Goal: Task Accomplishment & Management: Manage account settings

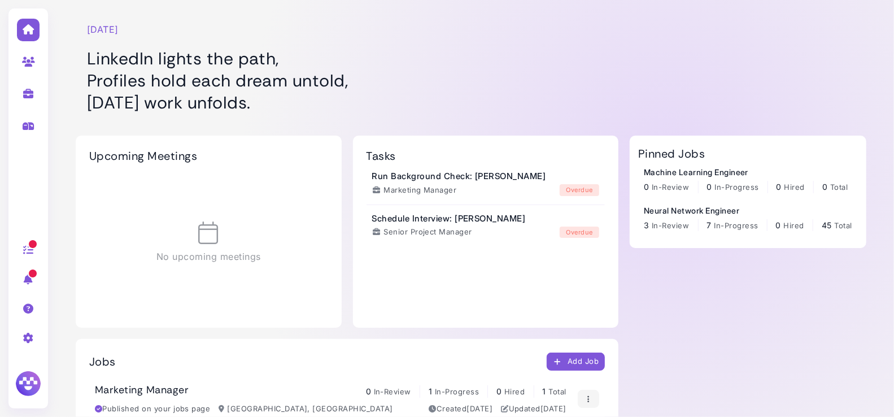
click at [464, 72] on h1 "LinkedIn lights the path, Profiles hold each dream untold, [DATE] work unfolds." at bounding box center [354, 80] width 535 height 66
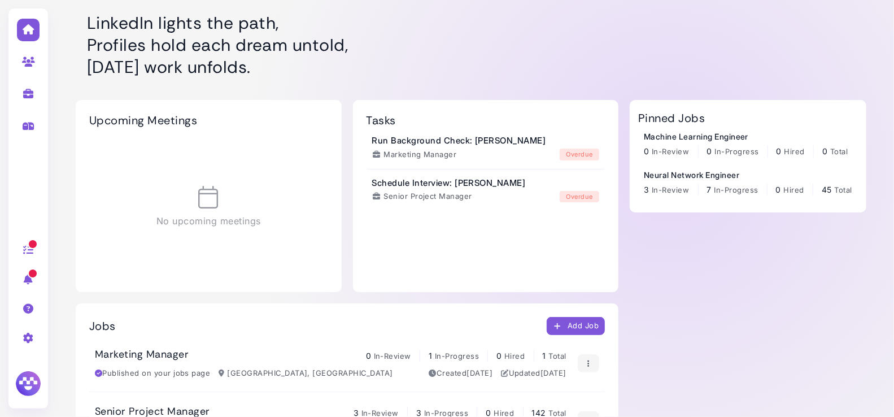
scroll to position [33, 0]
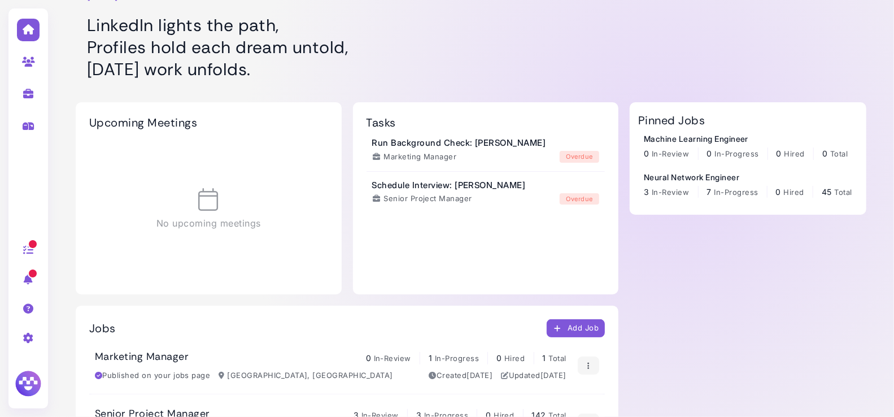
click at [31, 375] on img at bounding box center [28, 383] width 29 height 29
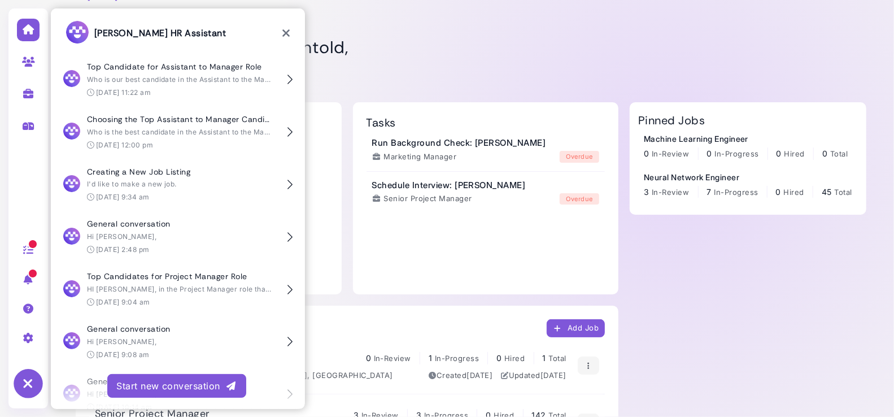
scroll to position [3983, 0]
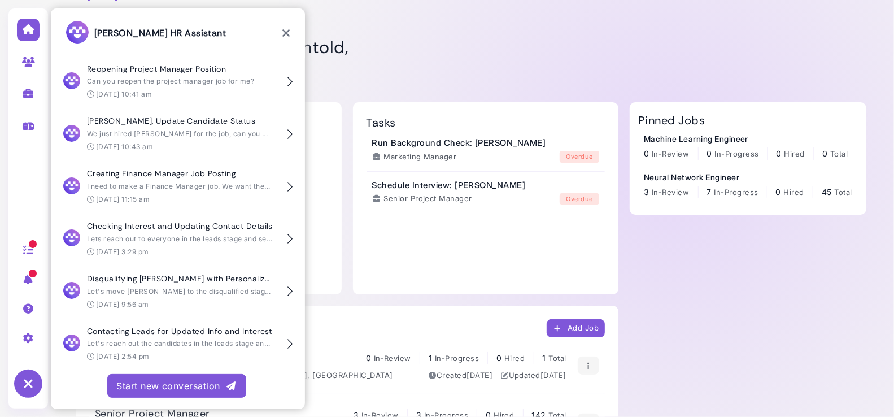
click at [179, 375] on div "Start new conversation" at bounding box center [176, 386] width 121 height 14
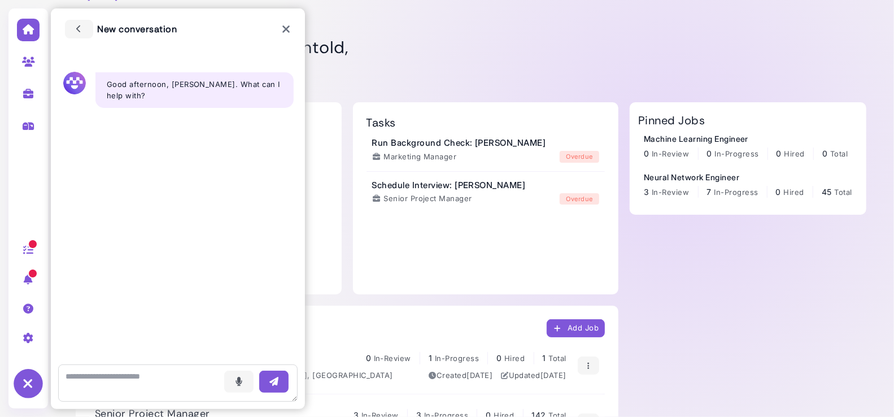
click at [28, 375] on icon at bounding box center [28, 383] width 29 height 29
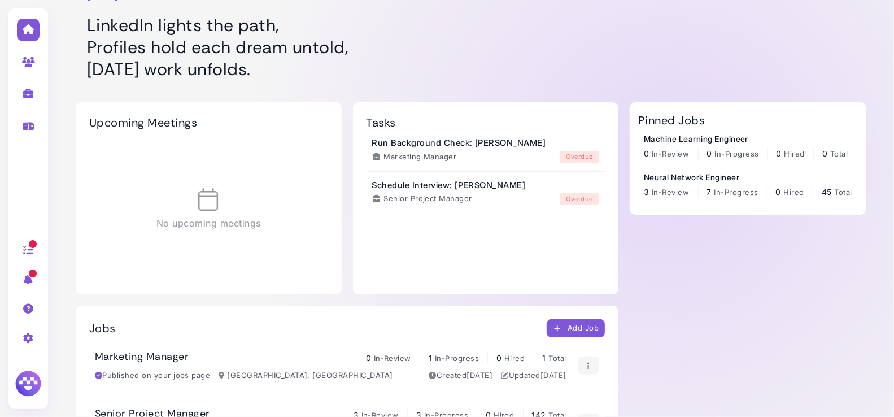
click at [24, 375] on img at bounding box center [28, 383] width 29 height 29
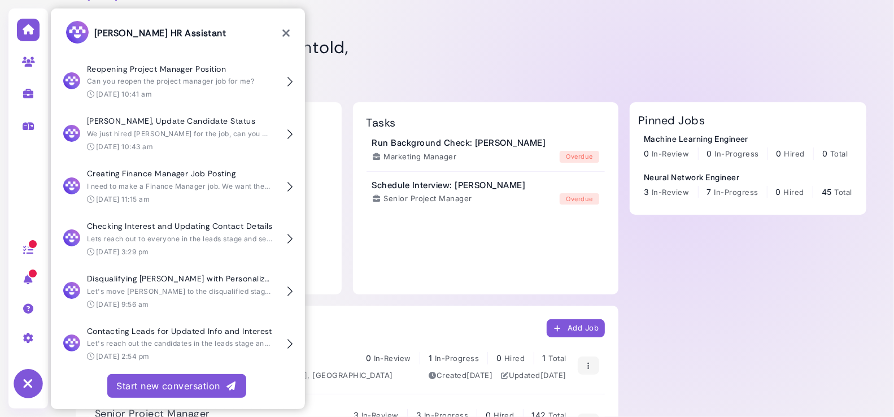
click at [30, 375] on icon at bounding box center [28, 383] width 29 height 29
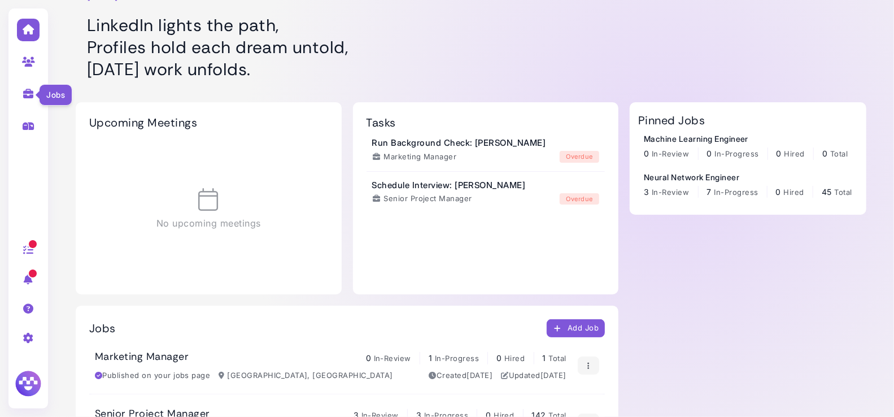
click at [23, 92] on icon at bounding box center [28, 94] width 13 height 10
select select "**********"
select select "**"
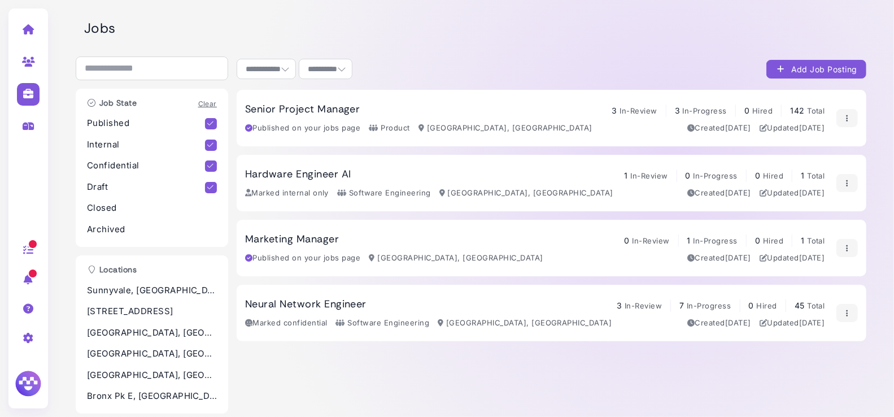
scroll to position [1, 0]
click at [308, 114] on h3 "Senior Project Manager" at bounding box center [302, 109] width 115 height 12
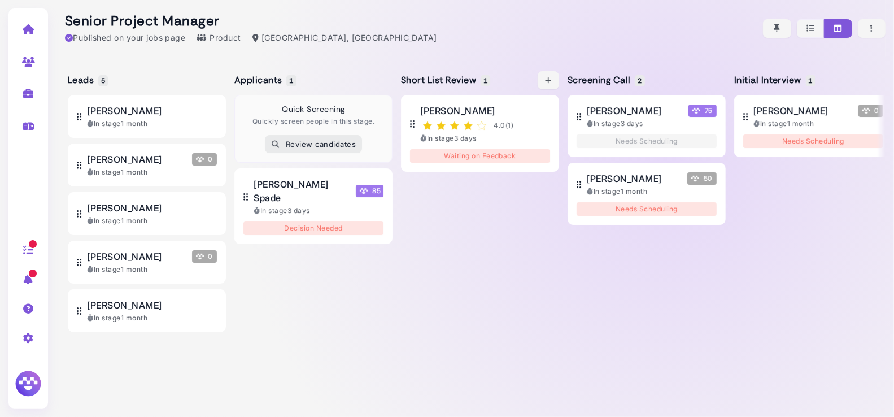
scroll to position [0, 2]
click at [805, 35] on button "button" at bounding box center [872, 28] width 28 height 19
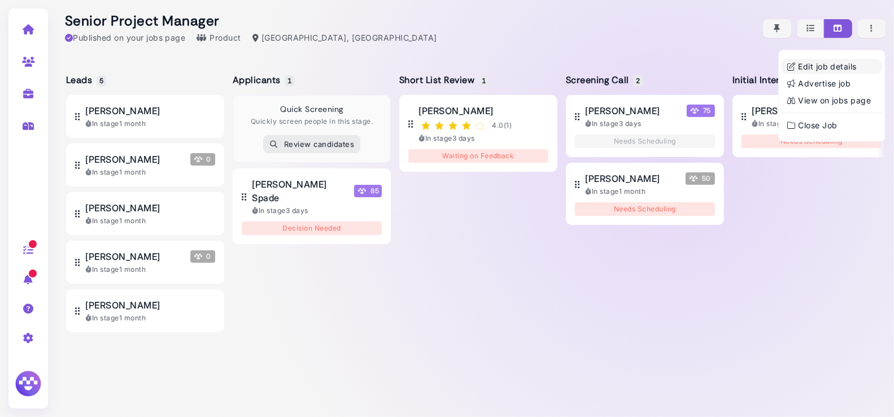
click at [805, 64] on link "Edit job details" at bounding box center [832, 66] width 101 height 15
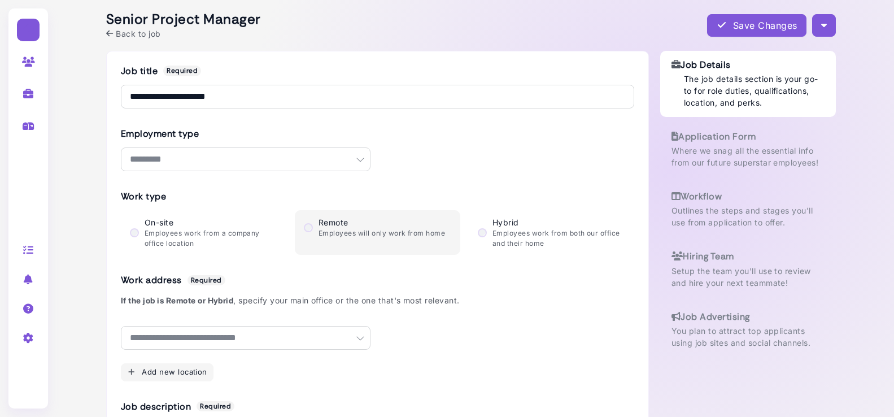
select select "********"
select select "**********"
click at [702, 150] on p "Where we snag all the essential info from our future superstar employees!" at bounding box center [749, 157] width 152 height 24
select select "********"
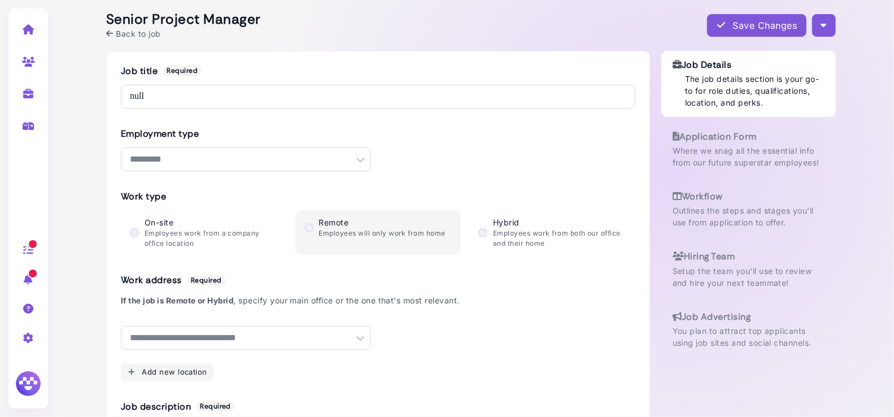
select select "********"
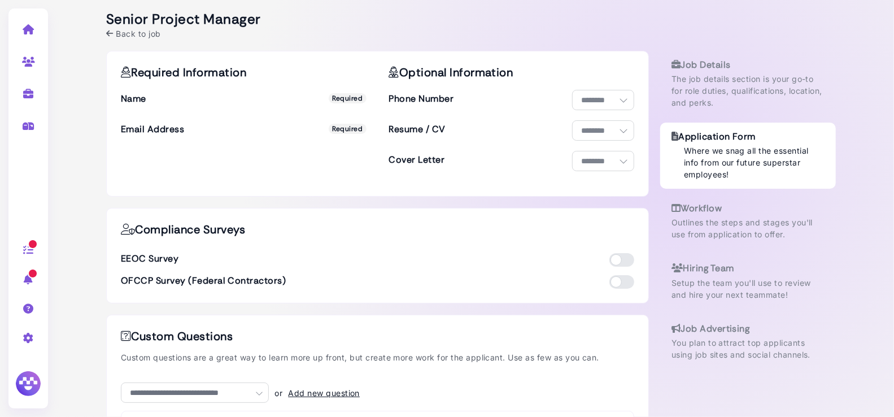
click at [721, 108] on div "Job Details The job details section is your go-to for role duties, qualificatio…" at bounding box center [749, 84] width 176 height 66
select select "********"
select select "**********"
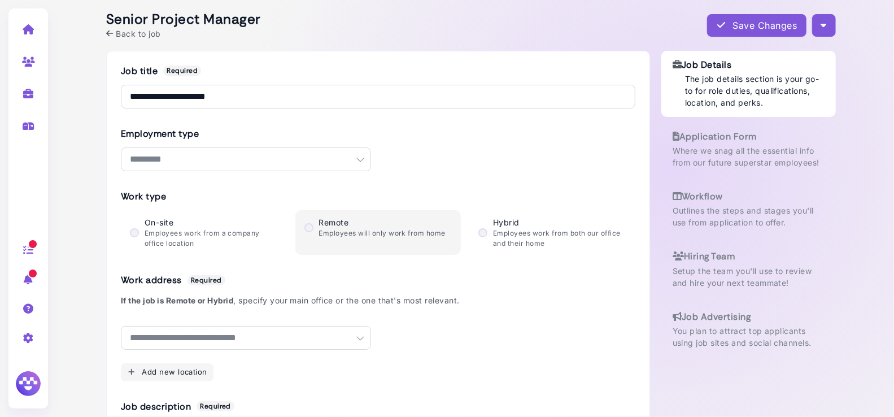
click at [719, 207] on p "Outlines the steps and stages you'll use from application to offer." at bounding box center [749, 217] width 152 height 24
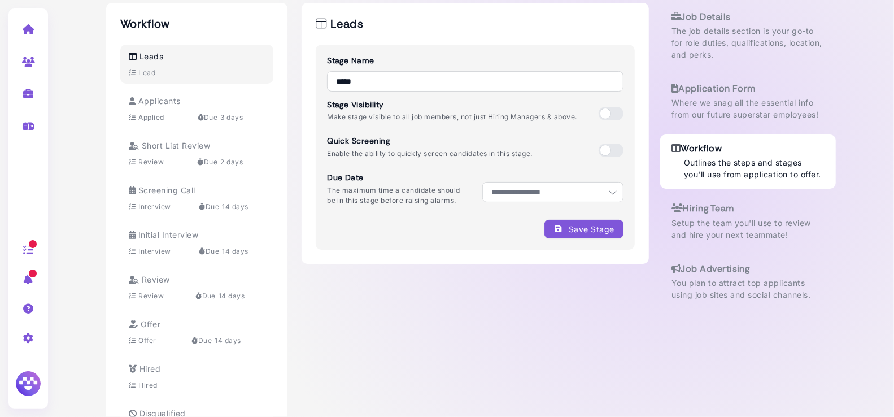
scroll to position [52, 0]
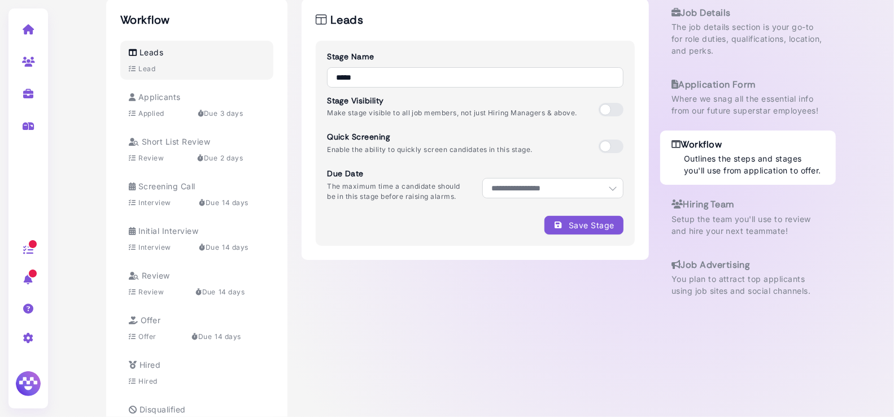
click at [219, 110] on div "Due 3 days" at bounding box center [221, 113] width 46 height 10
select select "*"
select select "**********"
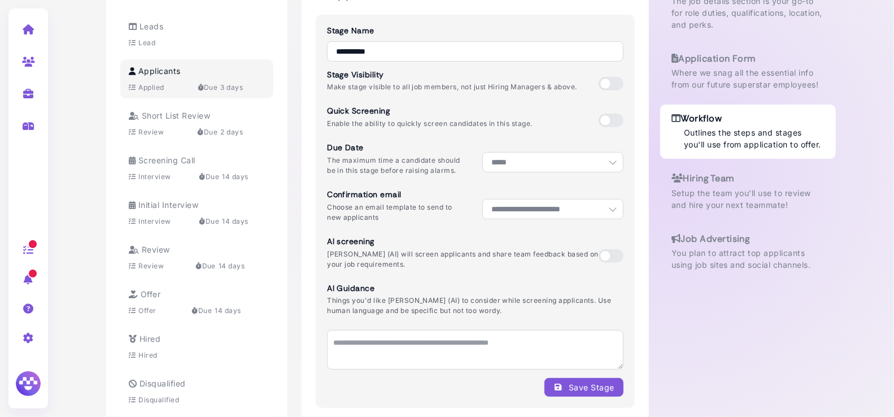
scroll to position [80, 0]
drag, startPoint x: 327, startPoint y: 287, endPoint x: 386, endPoint y: 288, distance: 58.8
click at [378, 287] on h3 "AI Guidance" at bounding box center [475, 287] width 297 height 10
drag, startPoint x: 394, startPoint y: 289, endPoint x: 401, endPoint y: 327, distance: 39.1
click at [394, 289] on h3 "AI Guidance" at bounding box center [475, 287] width 297 height 10
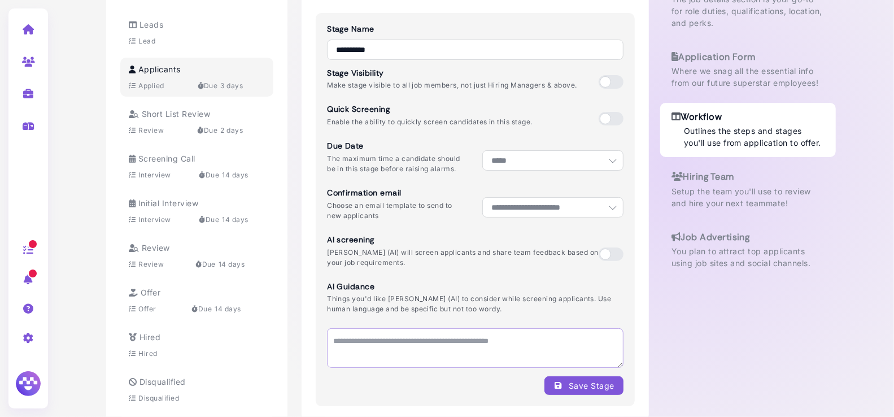
click at [400, 340] on textarea at bounding box center [475, 348] width 297 height 40
drag, startPoint x: 390, startPoint y: 342, endPoint x: 406, endPoint y: 347, distance: 16.6
click at [406, 347] on textarea at bounding box center [475, 348] width 297 height 40
click at [224, 124] on div "Short List Review Review Due 2 days" at bounding box center [197, 122] width 136 height 28
select select "*"
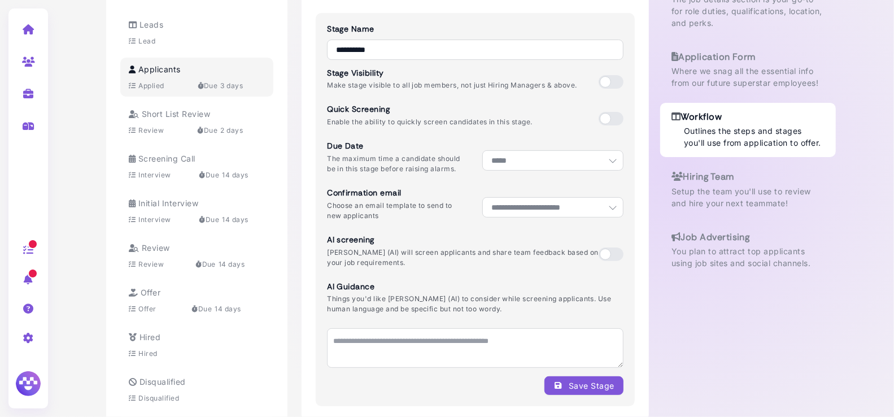
select select "**********"
select select "***"
select select "*"
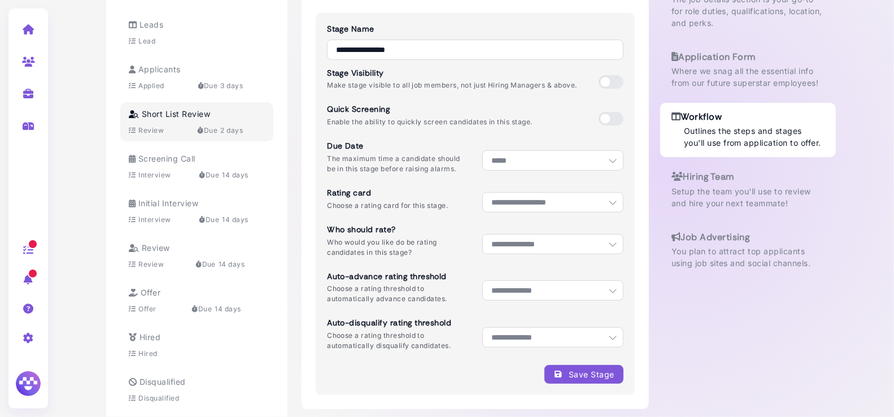
click at [208, 85] on div "Due 3 days" at bounding box center [221, 86] width 46 height 10
select select "*"
select select "**********"
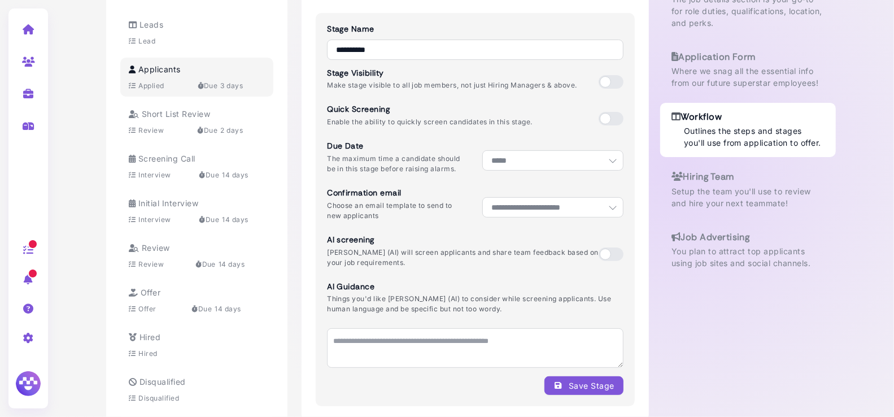
click at [226, 121] on div "Short List Review Review Due 2 days" at bounding box center [197, 122] width 136 height 28
select select "*"
select select "**********"
select select "***"
select select "*"
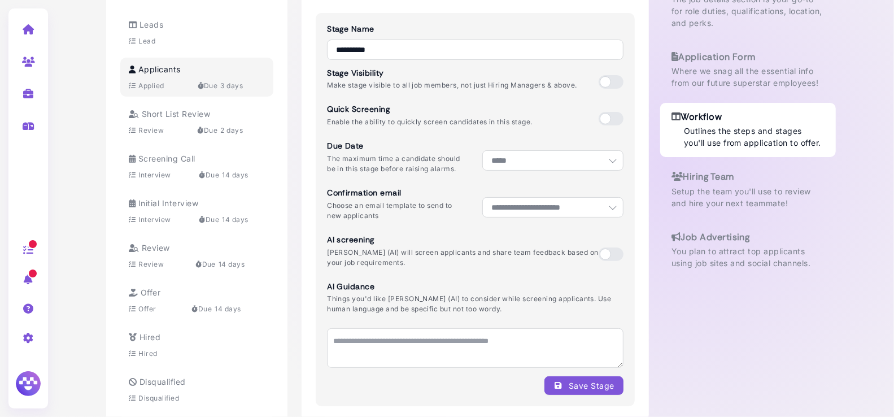
select select "*"
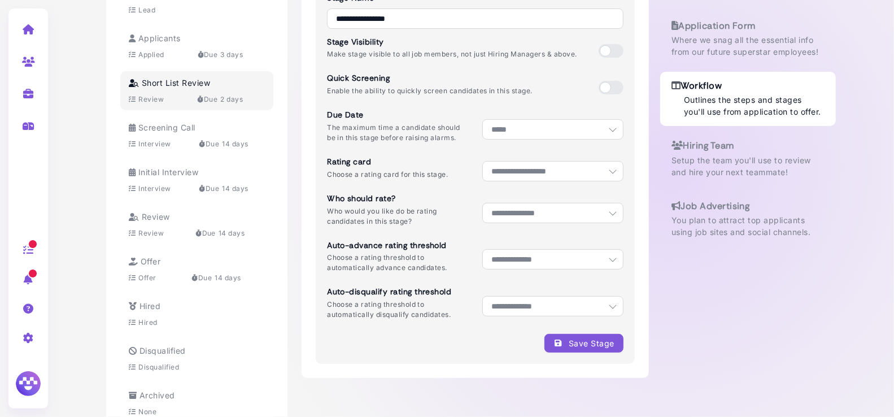
scroll to position [111, 0]
click at [511, 314] on select "**********" at bounding box center [553, 306] width 141 height 20
click at [211, 135] on div "Screening Call Interview Due 14 days" at bounding box center [197, 135] width 136 height 28
select select "**"
select select "**********"
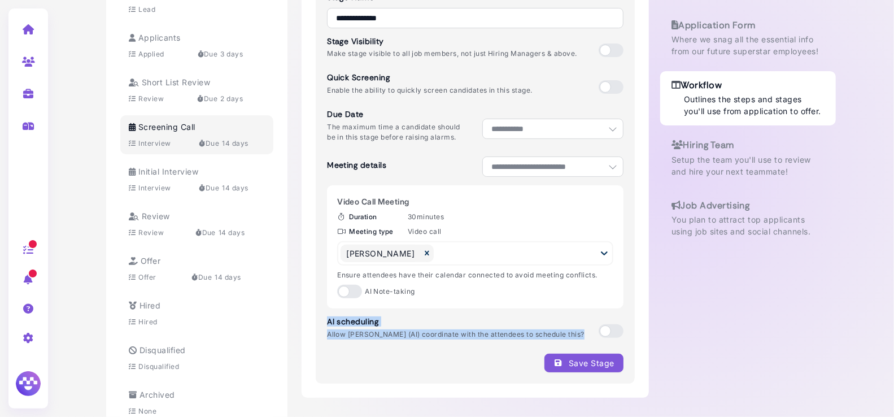
drag, startPoint x: 328, startPoint y: 320, endPoint x: 558, endPoint y: 332, distance: 230.3
click at [558, 332] on div "AI scheduling Allow Megan (AI) coordinate with the attendees to schedule this?" at bounding box center [475, 331] width 297 height 28
click at [585, 332] on div at bounding box center [604, 331] width 39 height 14
click at [433, 251] on div "Nate Morris" at bounding box center [467, 253] width 258 height 22
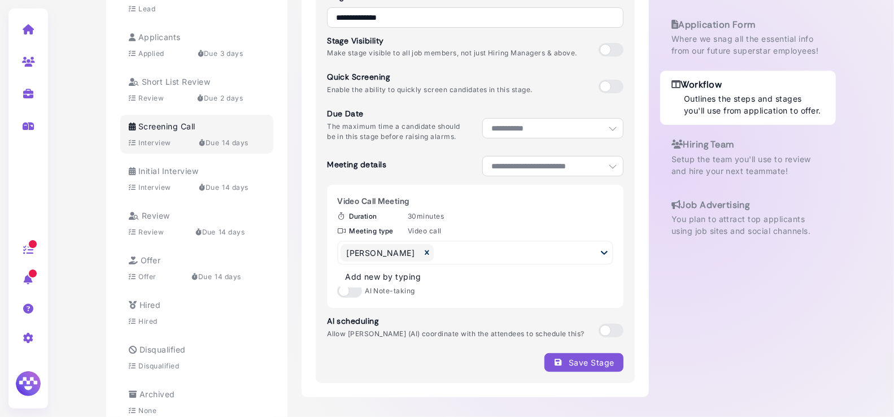
click at [629, 274] on div "**********" at bounding box center [475, 182] width 319 height 402
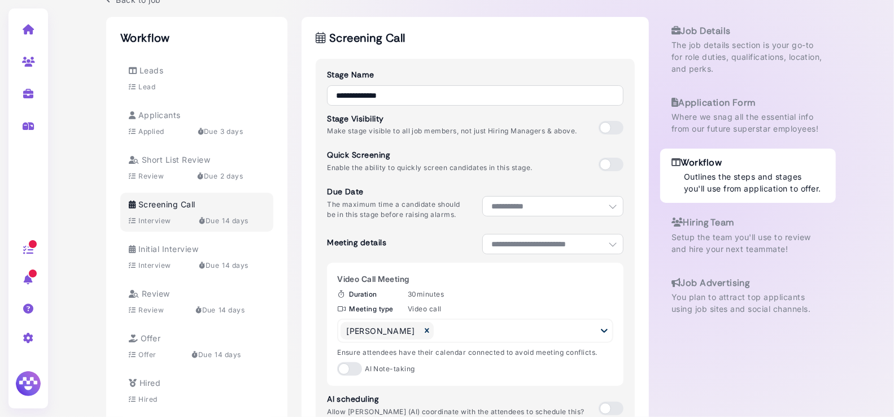
scroll to position [0, 0]
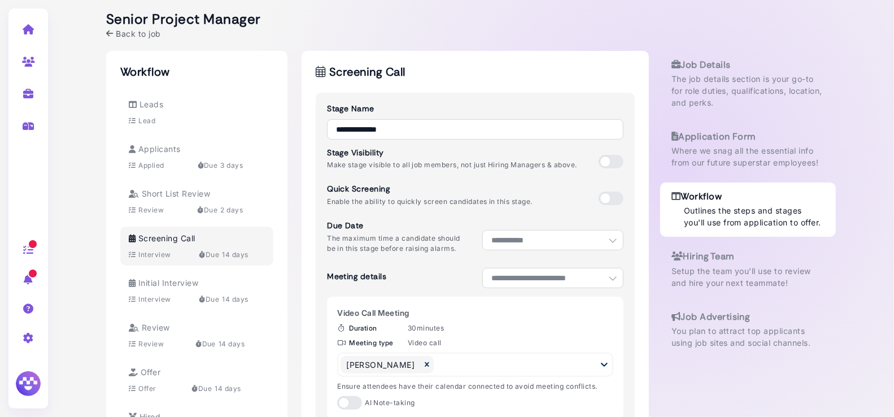
click at [108, 32] on icon at bounding box center [109, 33] width 7 height 8
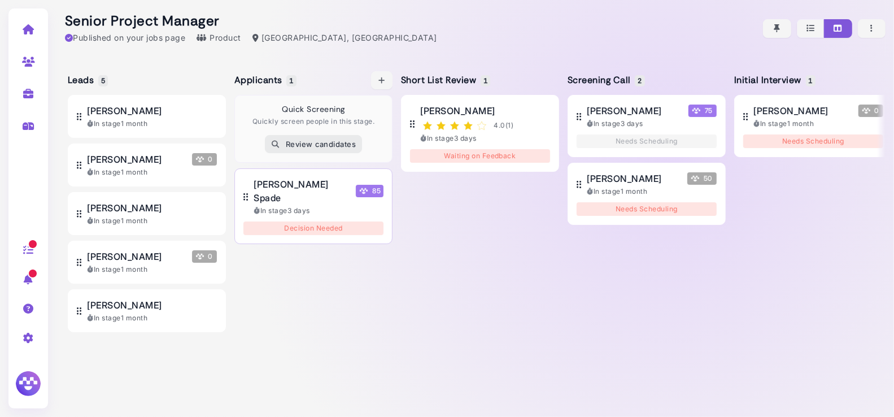
click at [325, 185] on div "Jackson Spade 85" at bounding box center [319, 190] width 130 height 27
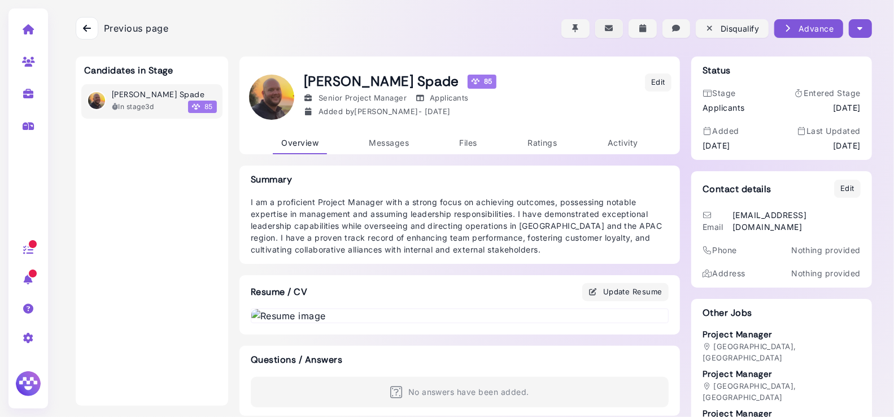
click at [611, 29] on icon "button" at bounding box center [610, 29] width 10 height 12
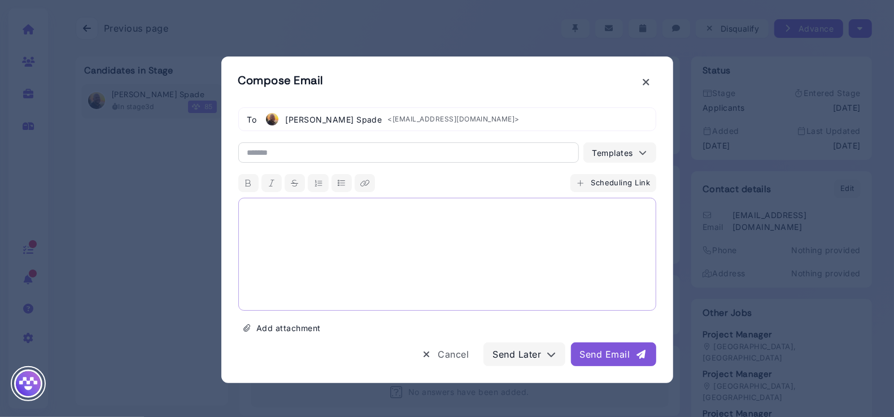
click at [288, 233] on div at bounding box center [447, 254] width 418 height 113
click at [645, 84] on icon at bounding box center [646, 82] width 8 height 12
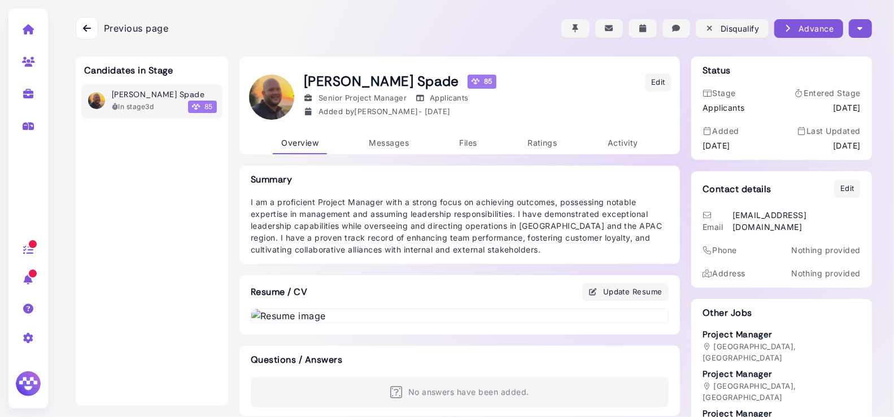
click at [85, 27] on icon at bounding box center [87, 28] width 8 height 9
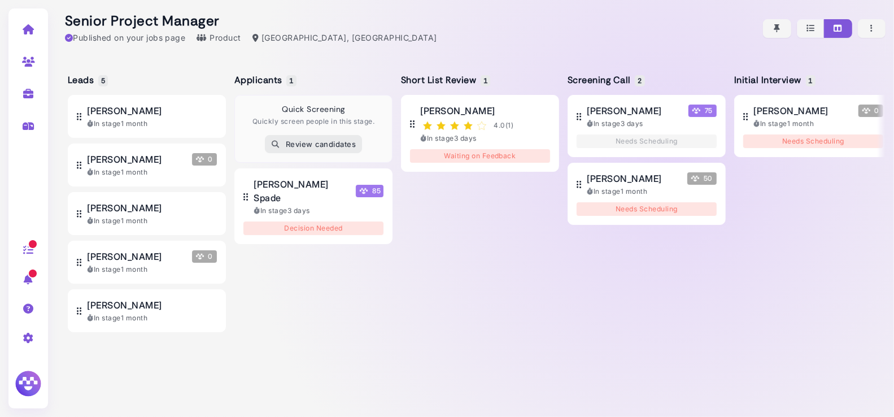
click at [33, 388] on img at bounding box center [28, 383] width 29 height 29
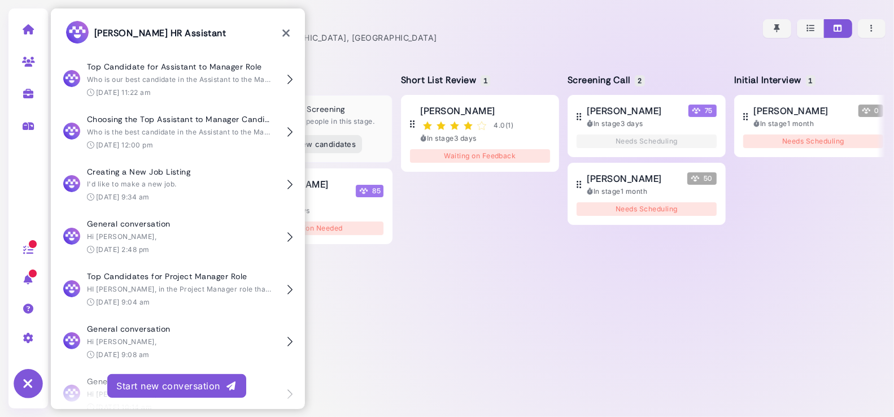
scroll to position [3983, 0]
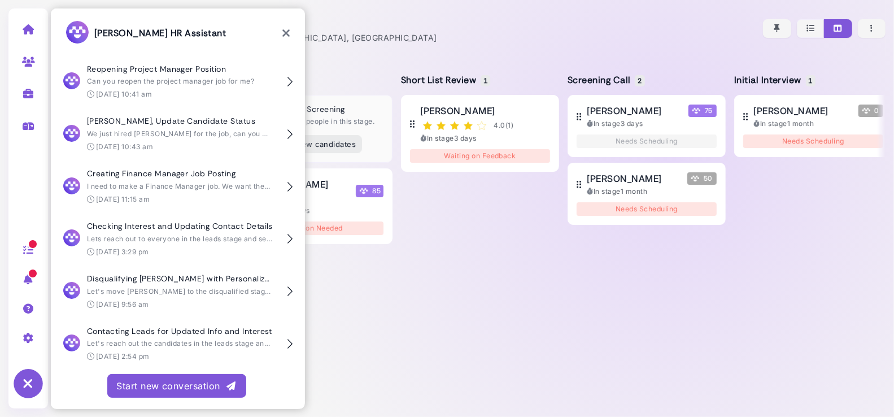
click at [166, 389] on div "Start new conversation" at bounding box center [176, 386] width 121 height 14
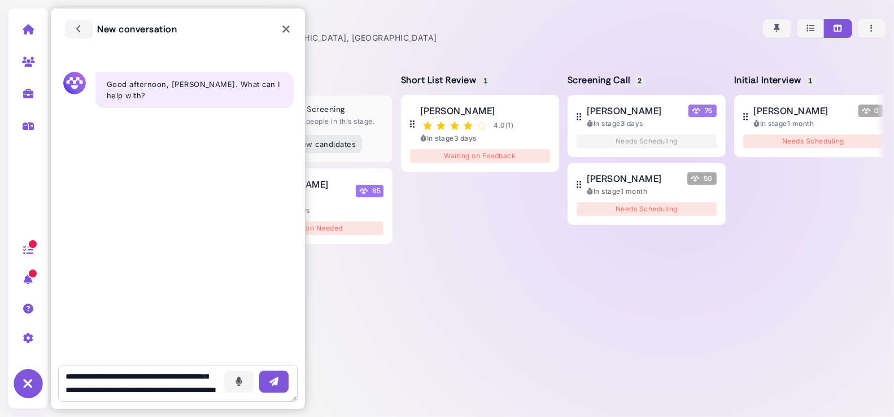
scroll to position [34, 0]
type textarea "**********"
click at [277, 380] on icon "button" at bounding box center [273, 382] width 11 height 12
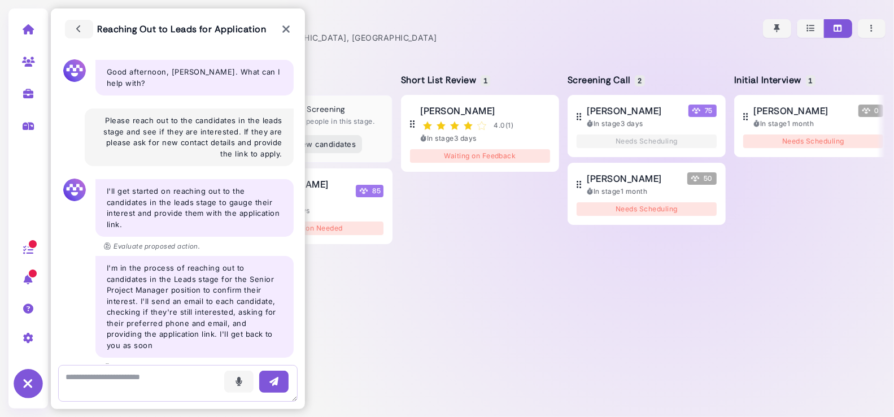
scroll to position [23, 0]
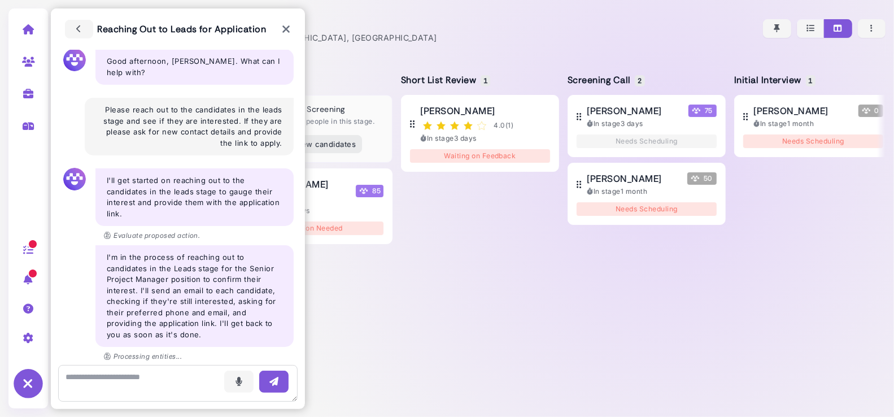
click at [32, 378] on icon at bounding box center [28, 383] width 29 height 29
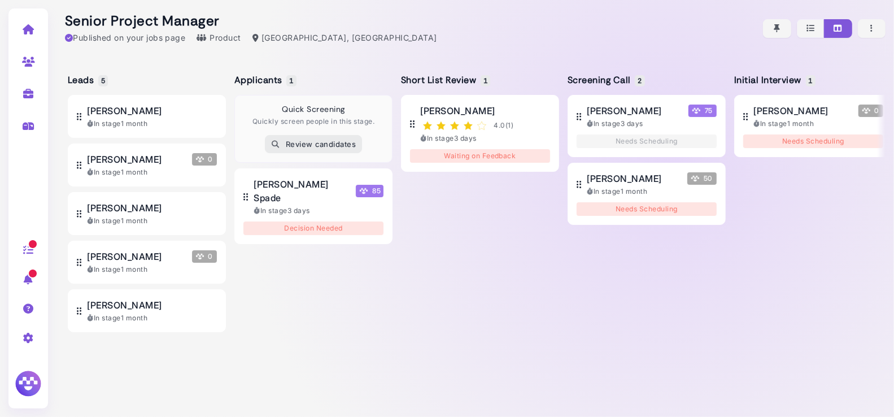
click at [35, 337] on div at bounding box center [29, 337] width 36 height 29
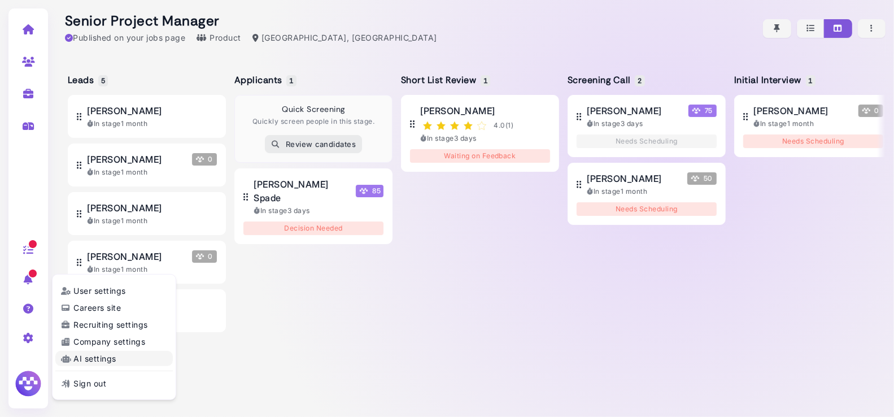
click at [92, 355] on link "AI settings" at bounding box center [114, 358] width 118 height 15
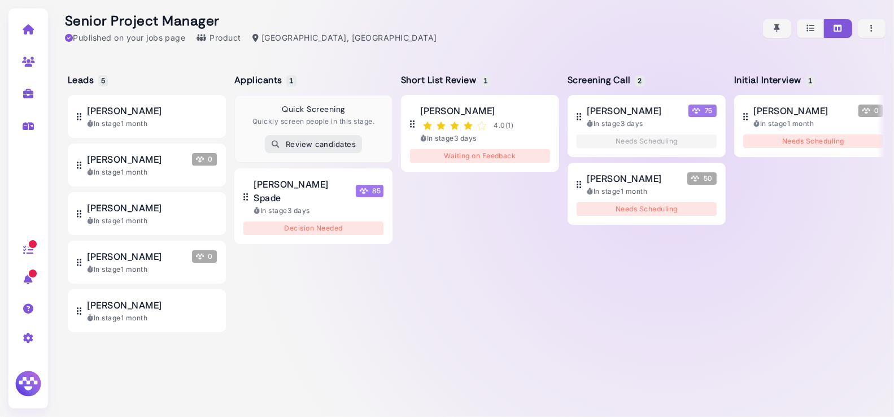
select select "**********"
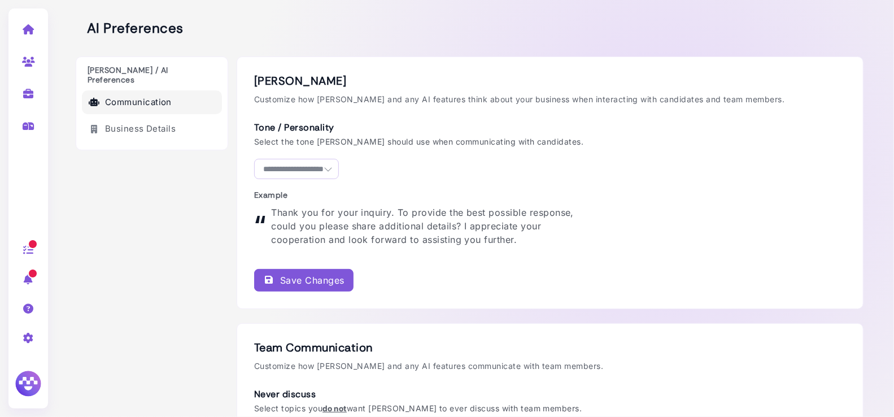
click at [339, 172] on select "**********" at bounding box center [296, 169] width 85 height 20
click at [170, 123] on link "Business Details" at bounding box center [152, 129] width 140 height 24
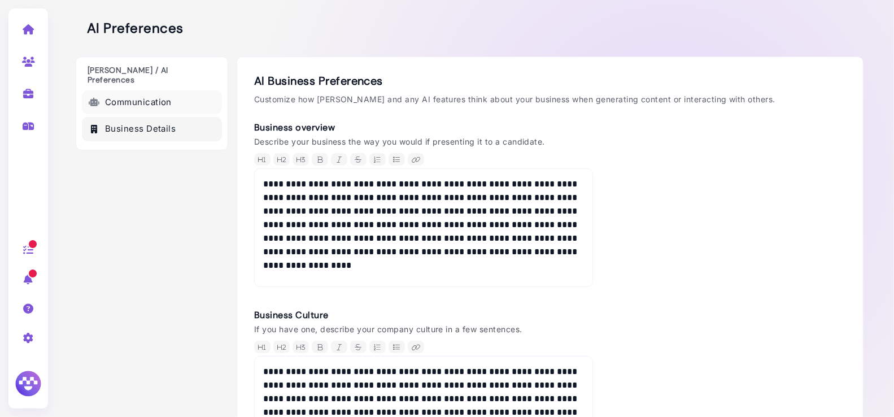
click at [167, 93] on link "Communication" at bounding box center [152, 102] width 140 height 24
select select "**********"
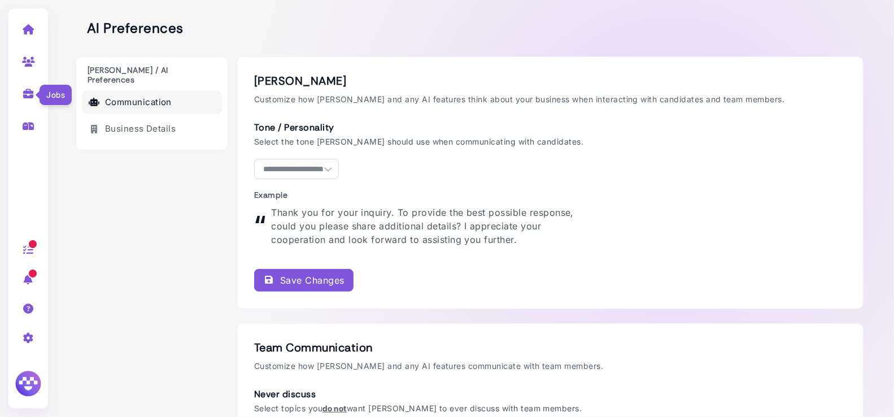
click at [31, 95] on icon at bounding box center [28, 94] width 13 height 10
select select "**********"
select select "**"
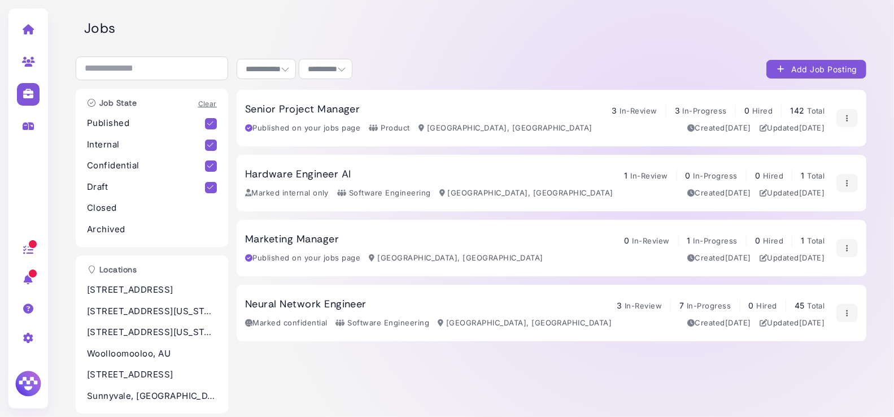
click at [292, 116] on div "Senior Project Manager 3 In-Review 3 In-Progress 0 Hired 142 Total Published on…" at bounding box center [535, 118] width 580 height 31
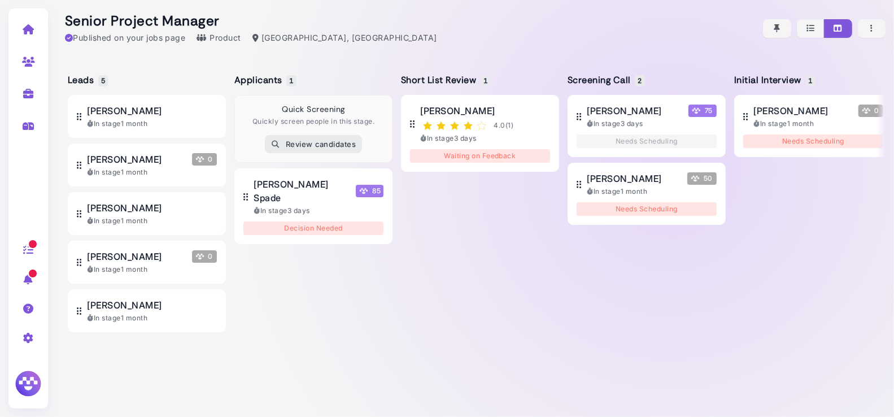
click at [33, 390] on img at bounding box center [28, 383] width 29 height 29
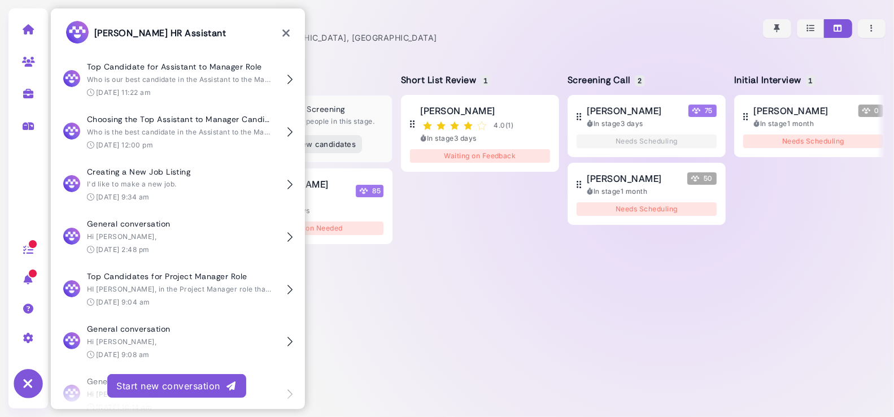
scroll to position [4035, 0]
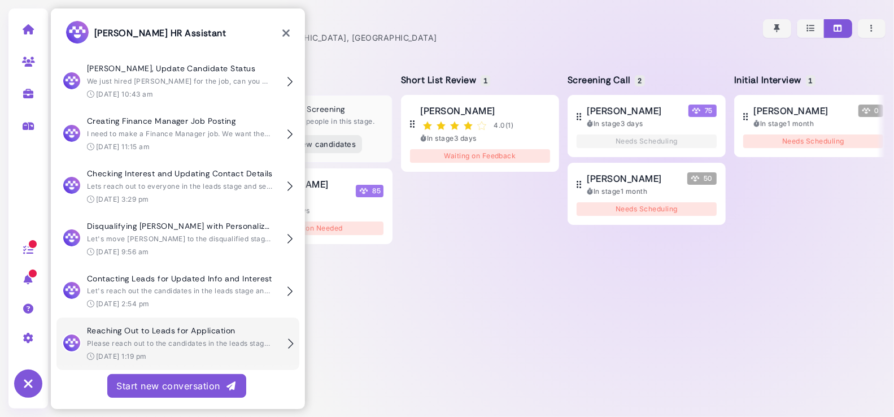
click at [169, 347] on div "Please reach out to the candidates in the leads stage and see if they are inter…" at bounding box center [180, 343] width 186 height 10
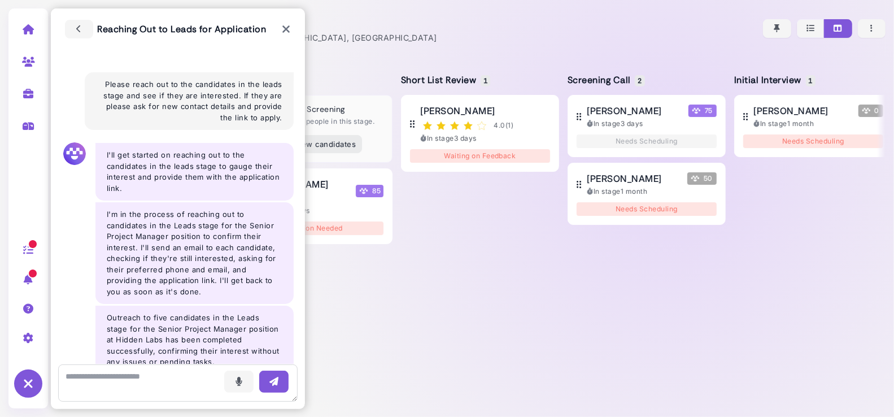
scroll to position [16, 0]
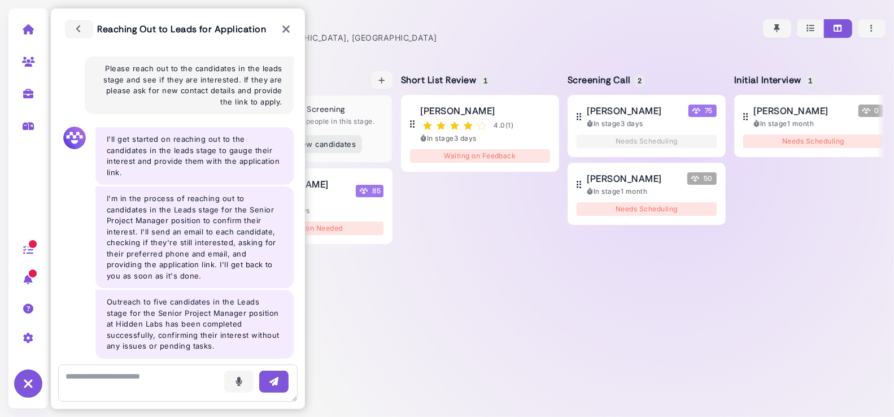
click at [332, 288] on div "Quick Screening Quickly screen people in this stage. Review candidates Jackson …" at bounding box center [313, 247] width 158 height 305
click at [28, 382] on icon at bounding box center [28, 383] width 29 height 29
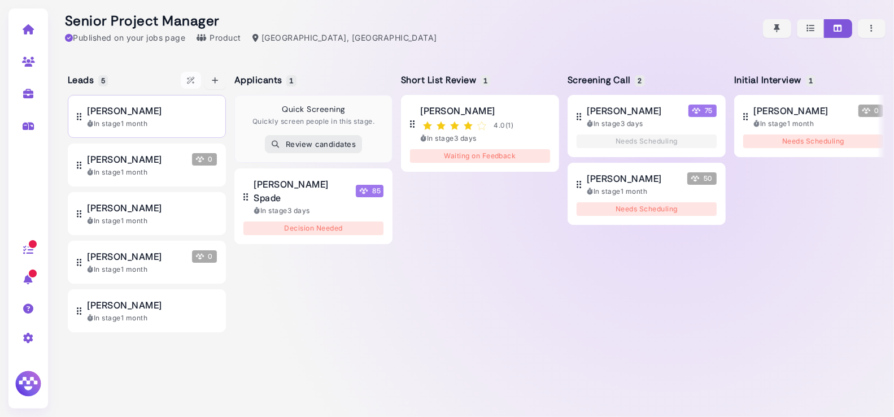
click at [154, 115] on div "Lucas Rinaldi" at bounding box center [152, 111] width 130 height 14
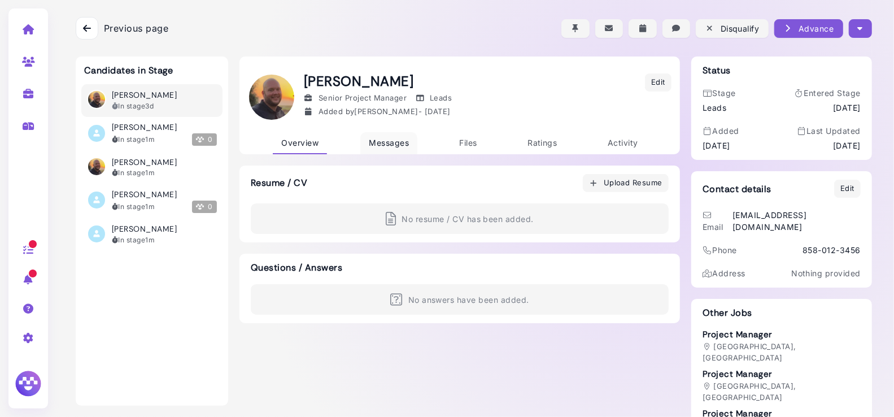
click at [397, 149] on link "Messages" at bounding box center [388, 143] width 57 height 22
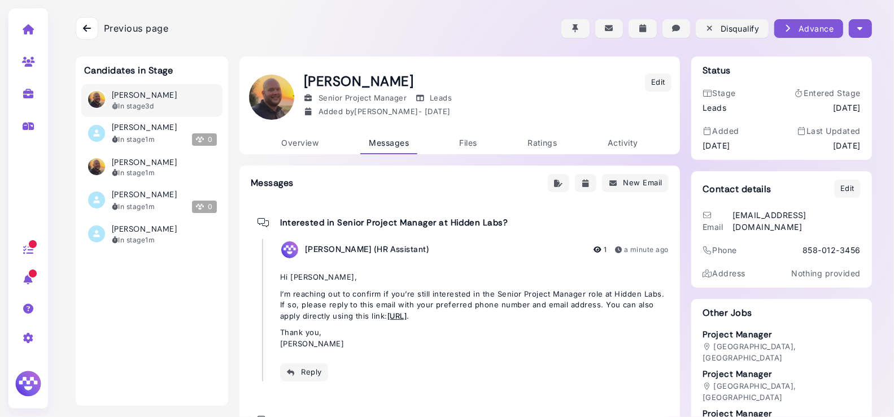
scroll to position [12, 0]
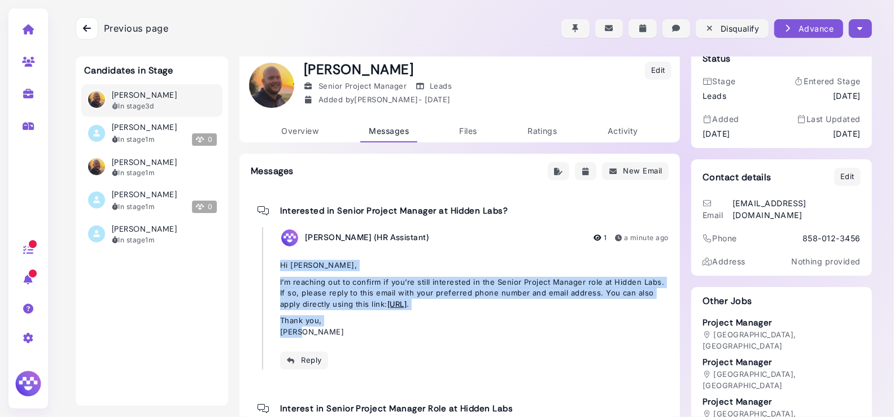
drag, startPoint x: 281, startPoint y: 264, endPoint x: 380, endPoint y: 334, distance: 121.2
click at [380, 334] on div "Hi Lucas, I’m reaching out to confirm if you’re still interested in the Senior …" at bounding box center [474, 298] width 389 height 77
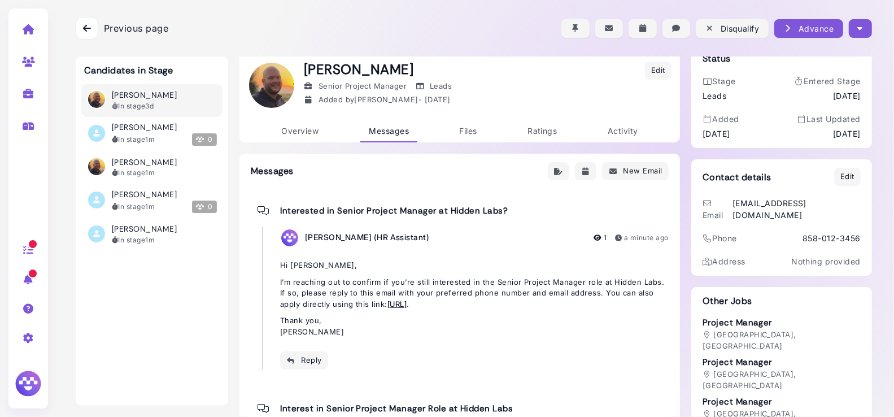
click at [457, 353] on div "Reply" at bounding box center [474, 360] width 389 height 18
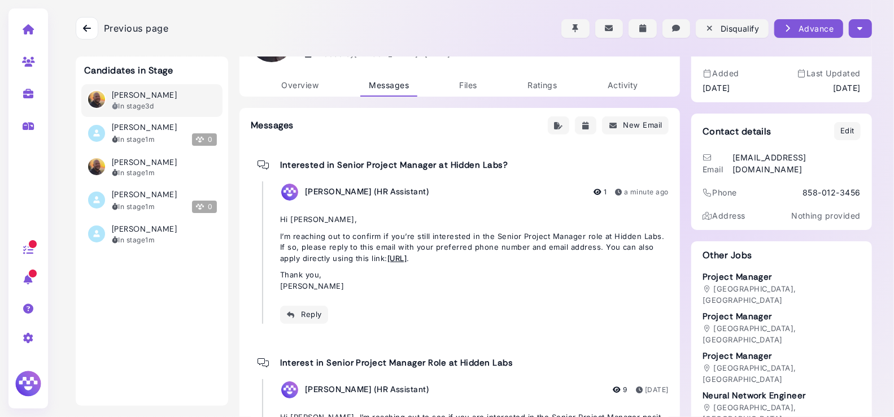
scroll to position [59, 0]
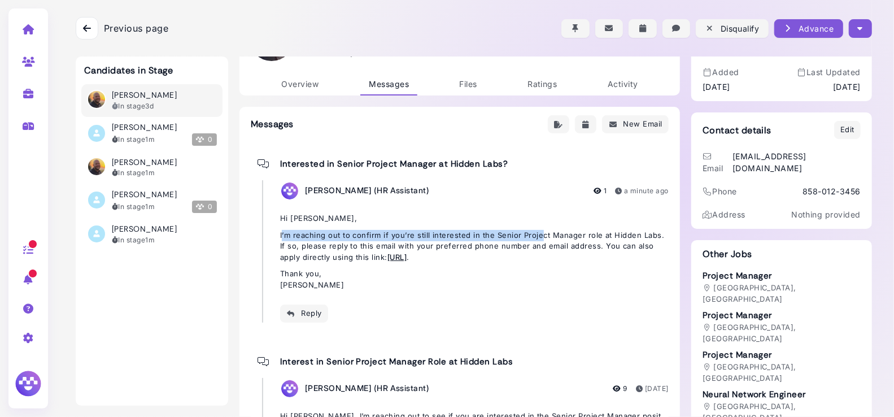
drag, startPoint x: 303, startPoint y: 234, endPoint x: 527, endPoint y: 240, distance: 223.3
click at [540, 239] on p "I’m reaching out to confirm if you’re still interested in the Senior Project Ma…" at bounding box center [474, 246] width 389 height 33
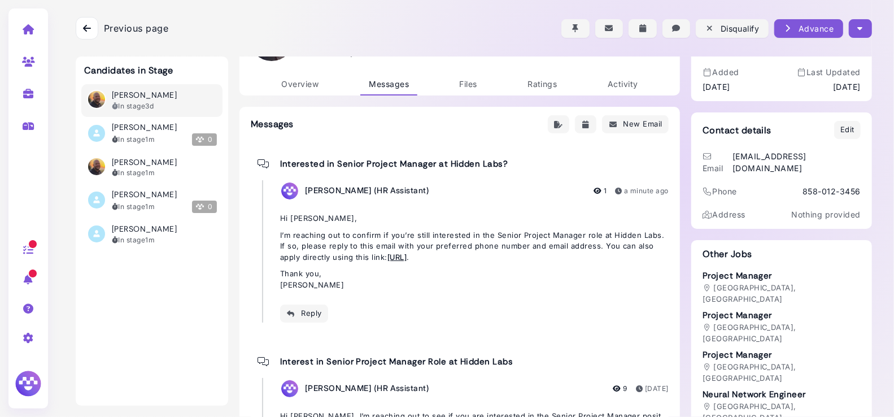
click at [415, 320] on div "Reply" at bounding box center [474, 314] width 389 height 18
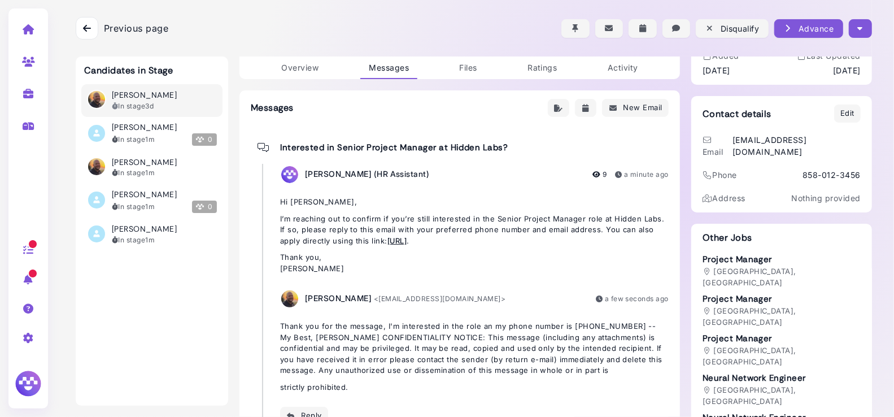
scroll to position [97, 0]
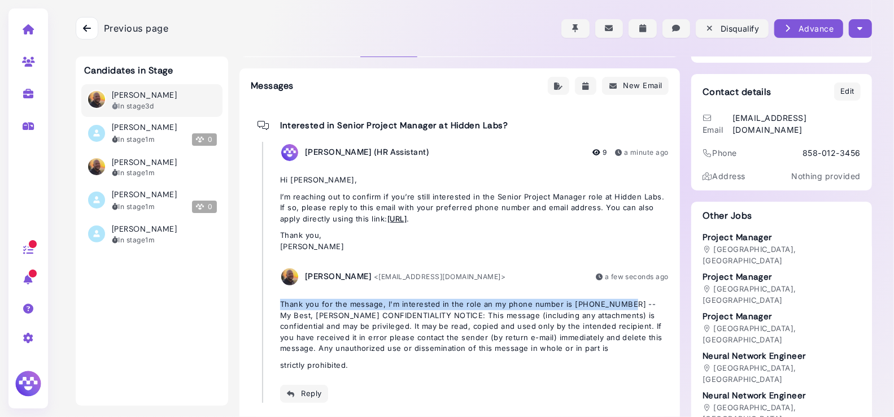
drag, startPoint x: 276, startPoint y: 302, endPoint x: 623, endPoint y: 309, distance: 347.0
click at [623, 309] on div "Megan (HR Assistant) 9 a minute ago Hi Lucas, I’m reaching out to confirm if yo…" at bounding box center [465, 272] width 407 height 261
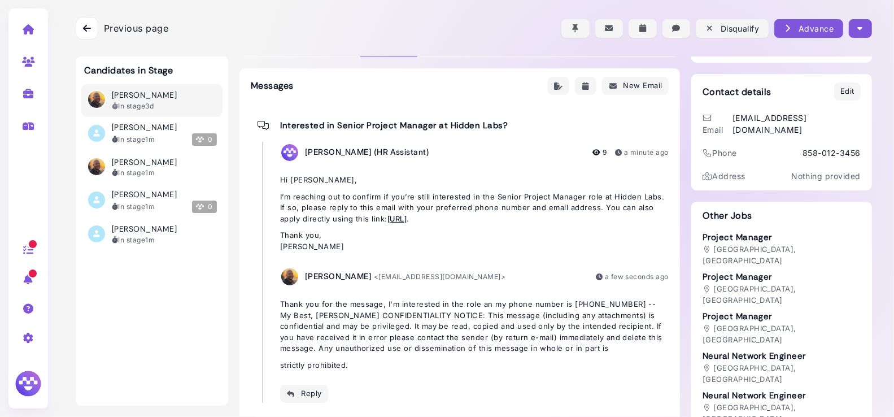
drag, startPoint x: 805, startPoint y: 138, endPoint x: 857, endPoint y: 150, distance: 52.6
click at [863, 138] on div "Contact details Edit Email nate+candidate@native.vc Phone 555-123-0987 Address …" at bounding box center [782, 132] width 181 height 116
click at [857, 150] on div "Contact details Edit Email nate+candidate@native.vc Phone 555-123-0987 Address …" at bounding box center [782, 132] width 181 height 116
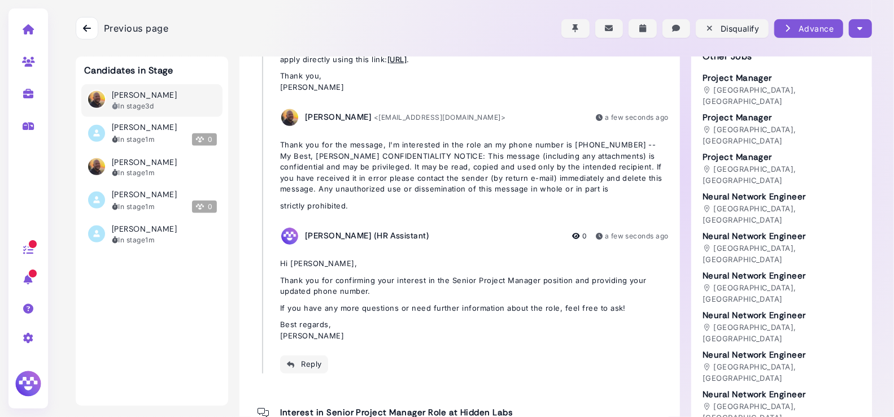
scroll to position [264, 0]
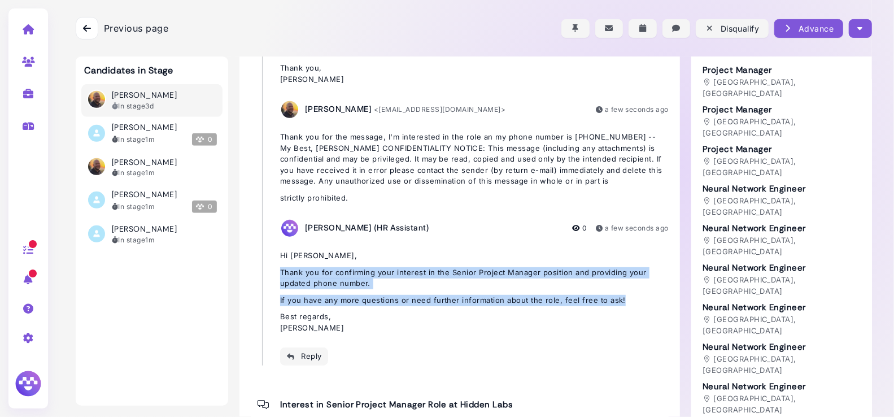
drag, startPoint x: 277, startPoint y: 270, endPoint x: 404, endPoint y: 310, distance: 132.6
click at [402, 307] on div "Megan (HR Assistant) 9 a minute ago Hi Lucas, I’m reaching out to confirm if yo…" at bounding box center [465, 170] width 407 height 391
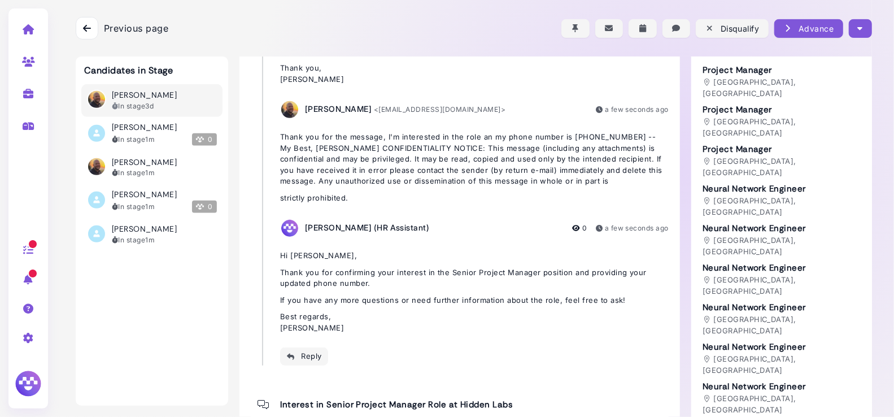
click at [400, 324] on p "Best regards, Megan" at bounding box center [474, 322] width 389 height 22
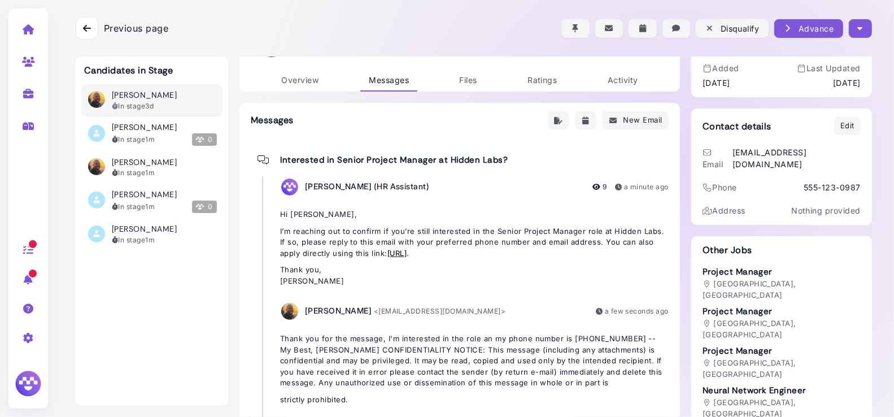
scroll to position [0, 0]
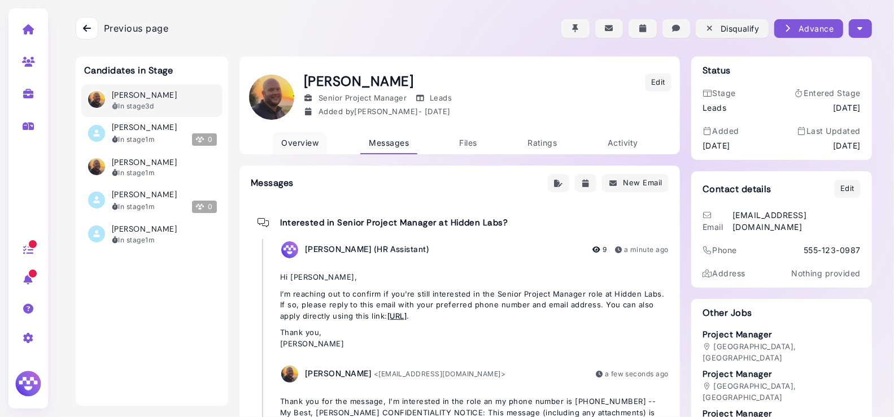
click at [306, 145] on span "Overview" at bounding box center [299, 143] width 37 height 10
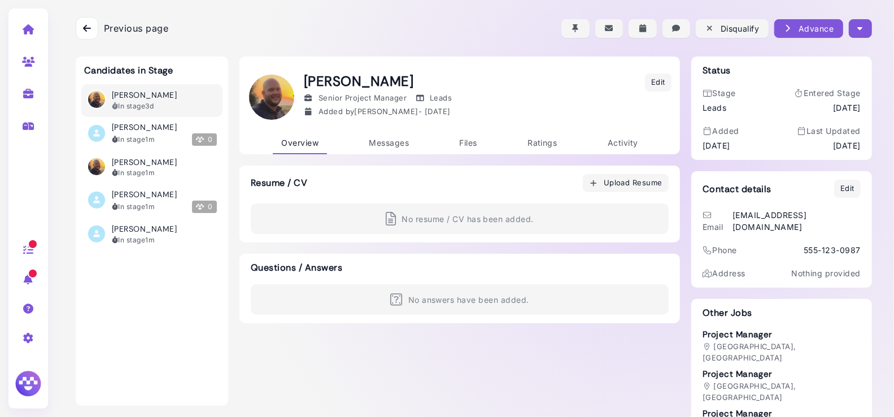
click at [89, 31] on icon at bounding box center [87, 28] width 8 height 9
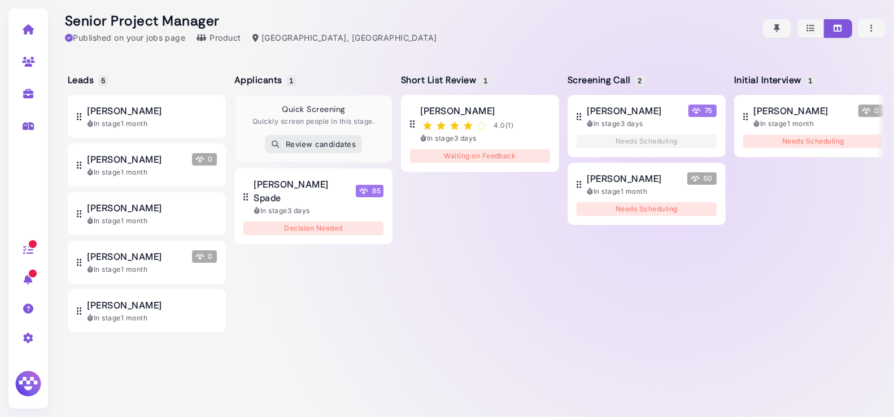
scroll to position [0, 1]
click at [619, 112] on span "Henrietta Whistledown" at bounding box center [623, 111] width 75 height 14
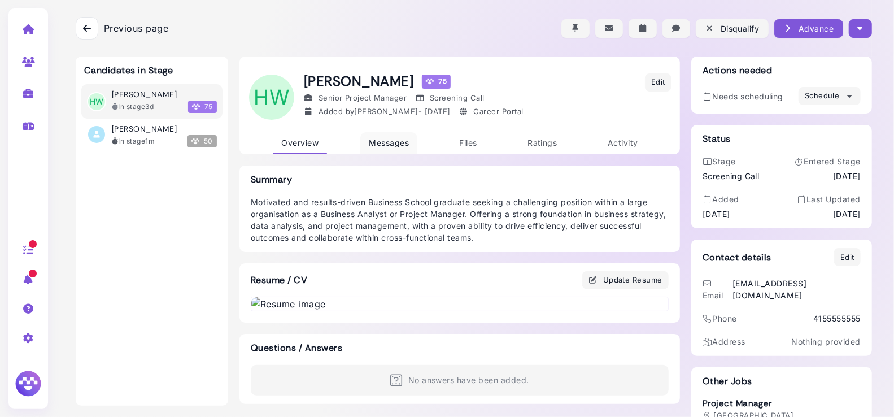
click at [393, 145] on span "Messages" at bounding box center [389, 143] width 40 height 10
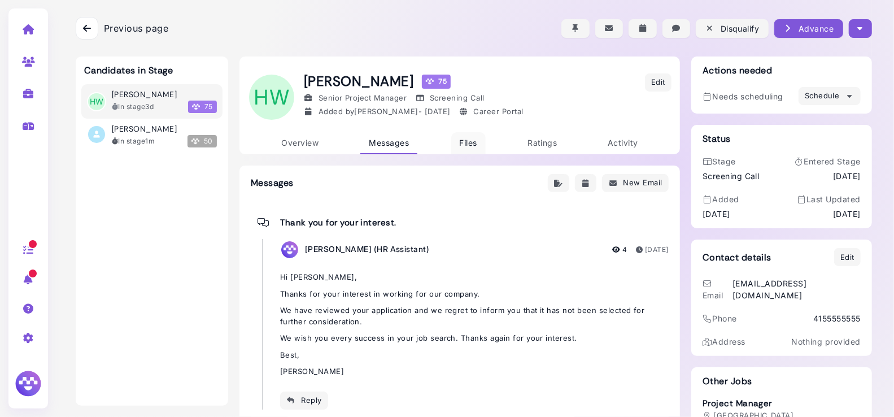
click at [472, 142] on span "Files" at bounding box center [469, 143] width 18 height 10
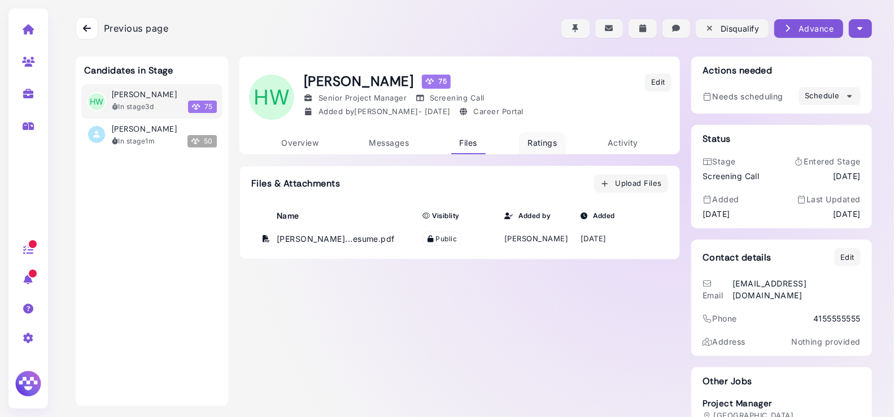
click at [547, 144] on span "Ratings" at bounding box center [542, 143] width 29 height 10
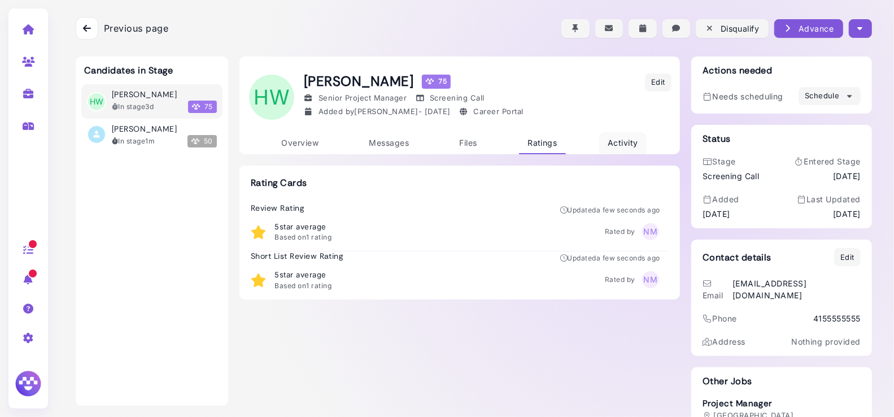
click at [627, 142] on span "Activity" at bounding box center [623, 143] width 31 height 10
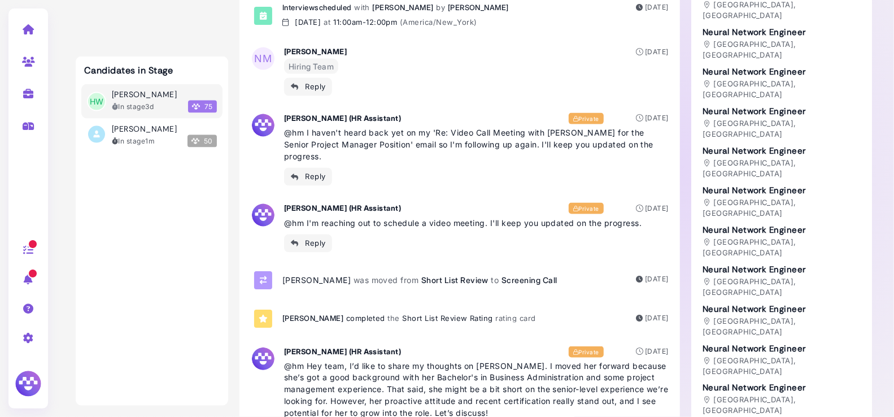
scroll to position [1085, 0]
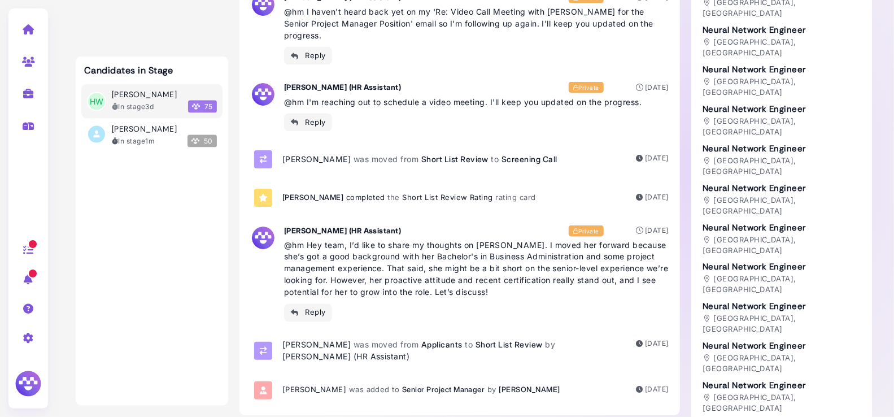
drag, startPoint x: 545, startPoint y: 281, endPoint x: 294, endPoint y: 244, distance: 253.1
click at [299, 253] on p "@hm Hey team, I’d like to share my thoughts on Henrietta Whistledown. I moved h…" at bounding box center [476, 268] width 385 height 59
click at [311, 307] on div "Reply" at bounding box center [308, 313] width 36 height 12
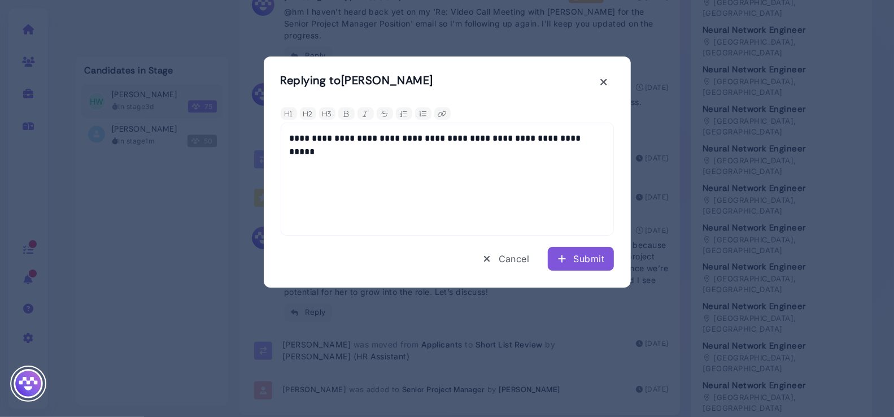
click at [592, 253] on div "Submit" at bounding box center [581, 259] width 48 height 14
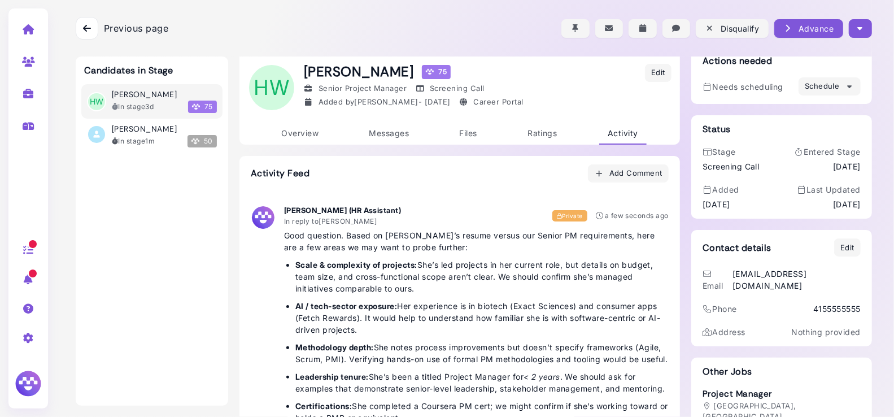
scroll to position [0, 0]
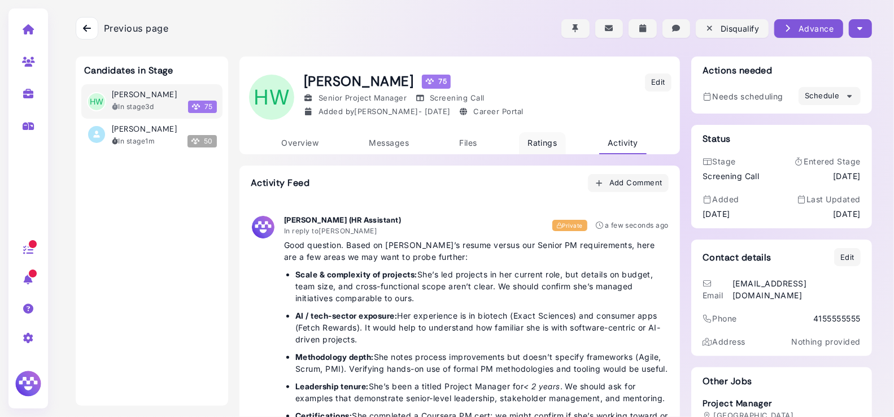
click at [547, 147] on link "Ratings" at bounding box center [542, 143] width 46 height 22
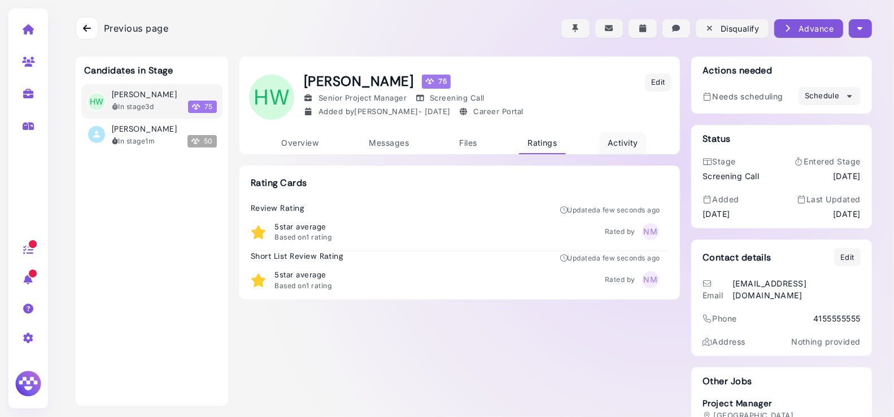
click at [612, 140] on span "Activity" at bounding box center [623, 143] width 31 height 10
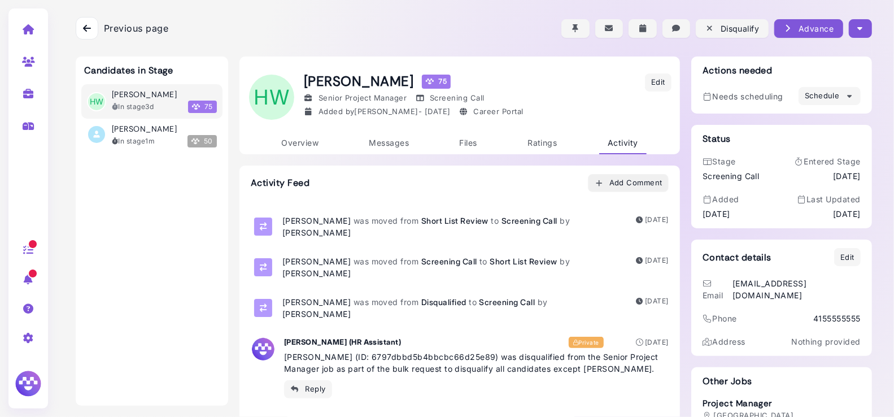
click at [629, 180] on div "Add Comment" at bounding box center [628, 183] width 68 height 12
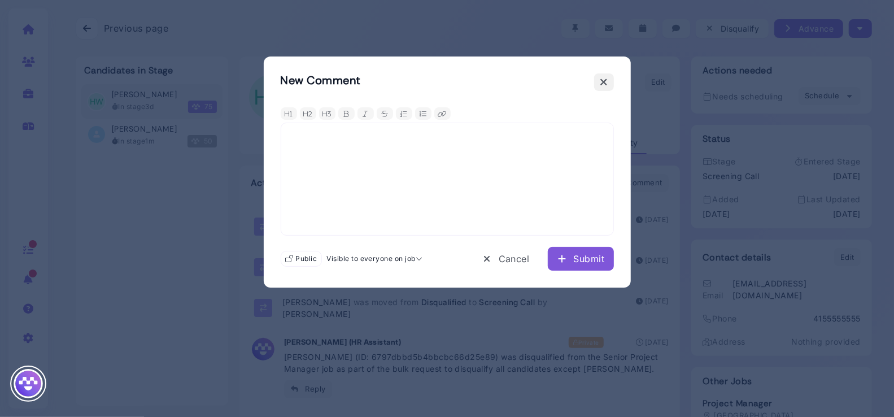
click at [606, 83] on icon at bounding box center [604, 82] width 8 height 12
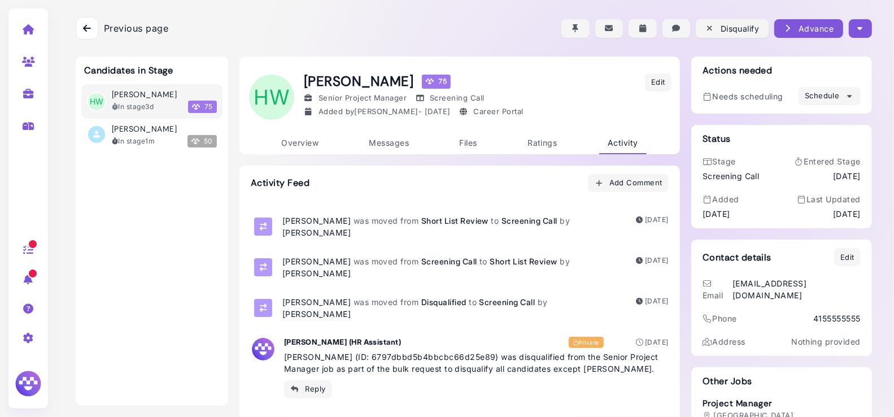
click at [28, 383] on img at bounding box center [28, 383] width 29 height 29
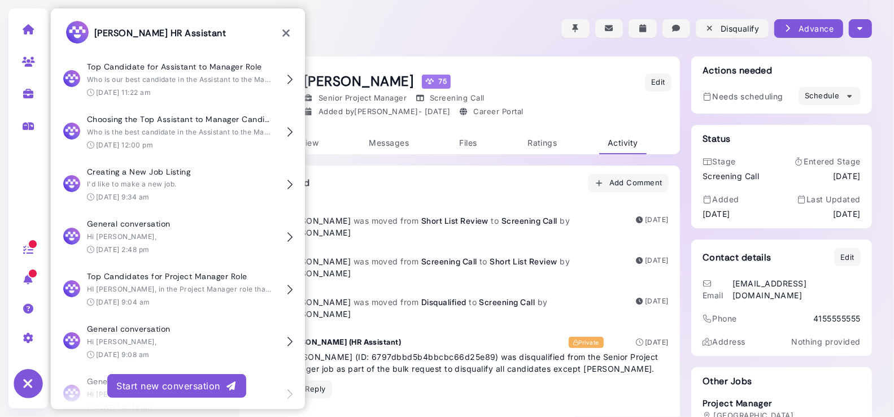
scroll to position [4035, 0]
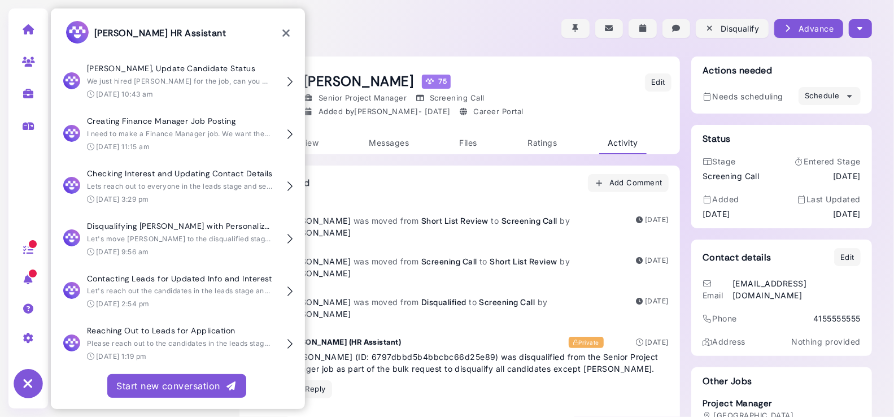
click at [23, 384] on icon at bounding box center [28, 383] width 29 height 29
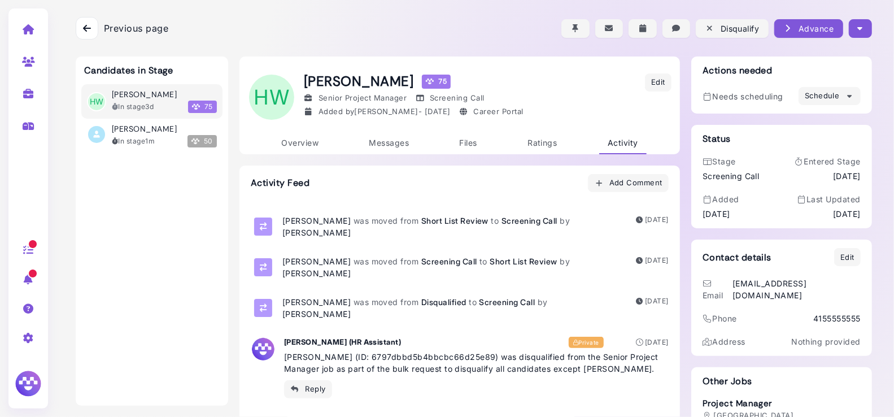
scroll to position [3, 0]
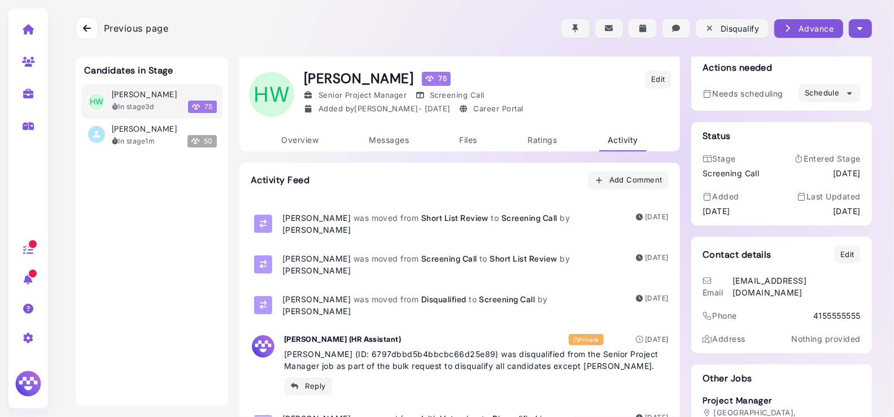
click at [89, 28] on icon at bounding box center [87, 28] width 8 height 9
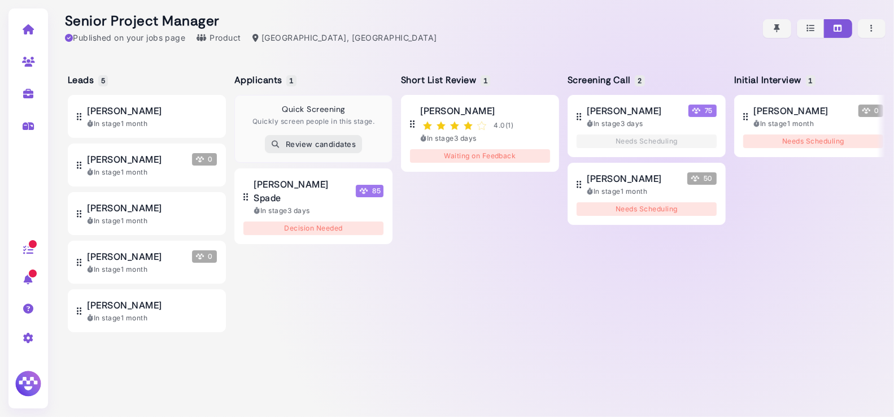
scroll to position [0, 1]
click at [877, 30] on button "button" at bounding box center [872, 28] width 28 height 19
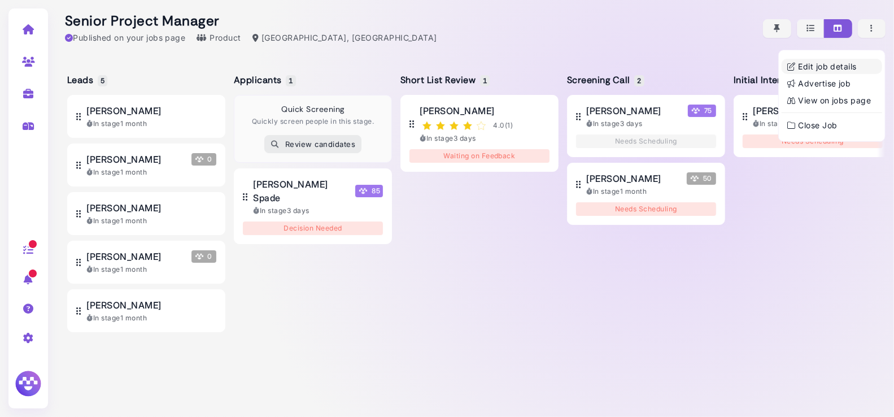
click at [851, 69] on link "Edit job details" at bounding box center [832, 66] width 101 height 15
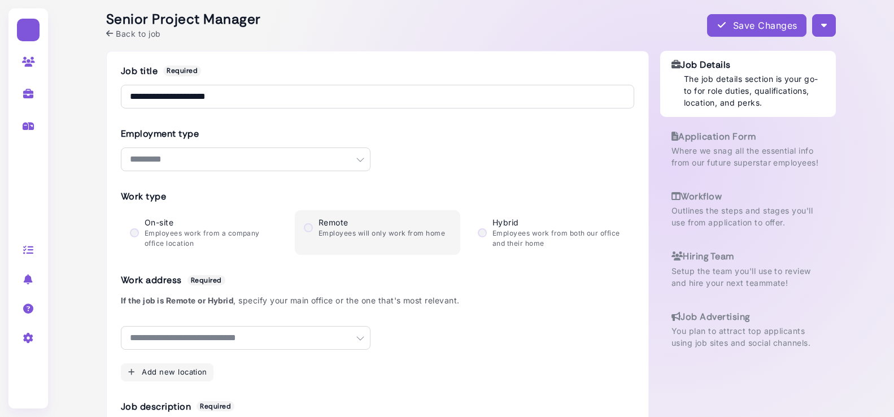
select select "********"
select select "**********"
click at [729, 201] on h3 "Workflow" at bounding box center [749, 196] width 152 height 11
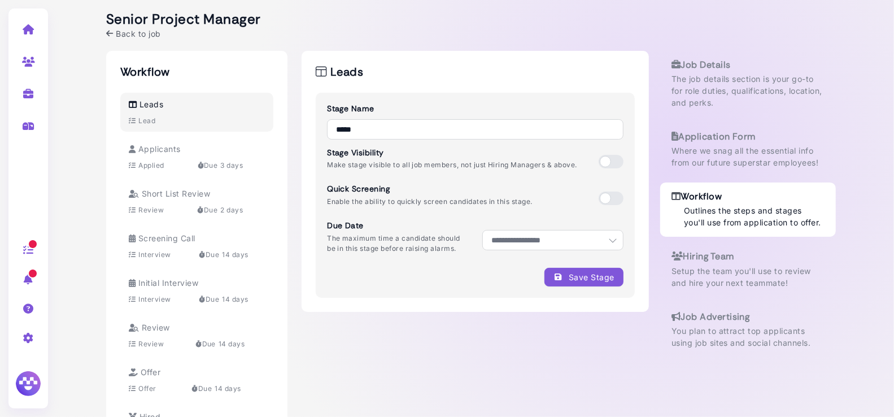
drag, startPoint x: 162, startPoint y: 157, endPoint x: 231, endPoint y: 180, distance: 72.2
click at [163, 157] on div "Applicants Applied Due 3 days" at bounding box center [197, 157] width 136 height 28
select select "*"
select select "**********"
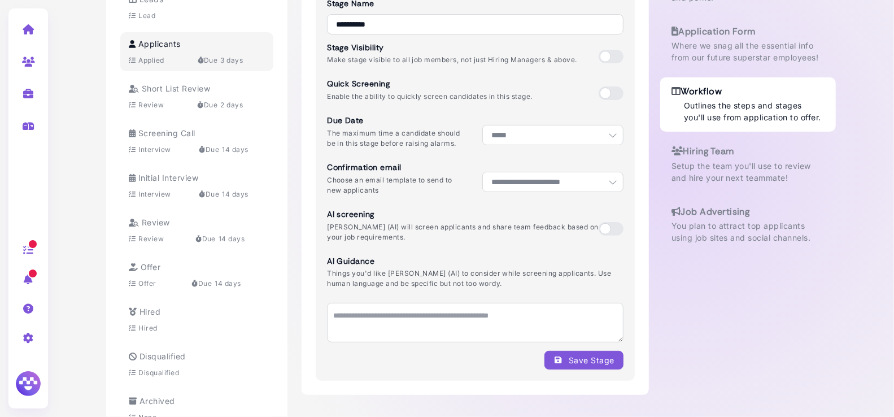
scroll to position [131, 0]
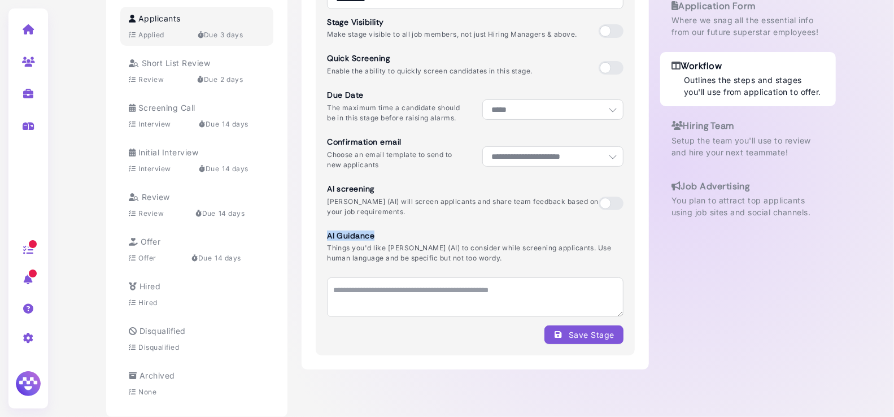
drag, startPoint x: 337, startPoint y: 237, endPoint x: 404, endPoint y: 242, distance: 67.4
click at [386, 238] on h3 "AI Guidance" at bounding box center [475, 236] width 297 height 10
click at [463, 255] on p "Things you'd like [PERSON_NAME] (AI) to consider while screening applicants. Us…" at bounding box center [475, 253] width 297 height 20
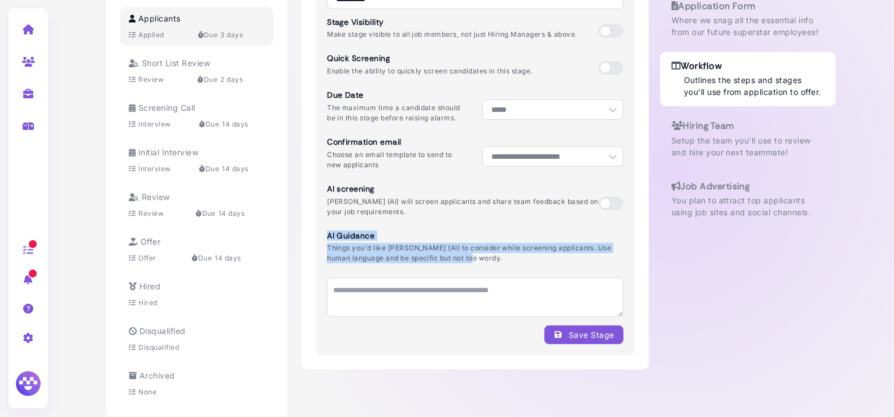
drag, startPoint x: 486, startPoint y: 257, endPoint x: 427, endPoint y: 250, distance: 59.7
click at [325, 237] on div "**********" at bounding box center [475, 159] width 319 height 394
click at [472, 256] on p "Things you'd like [PERSON_NAME] (AI) to consider while screening applicants. Us…" at bounding box center [475, 253] width 297 height 20
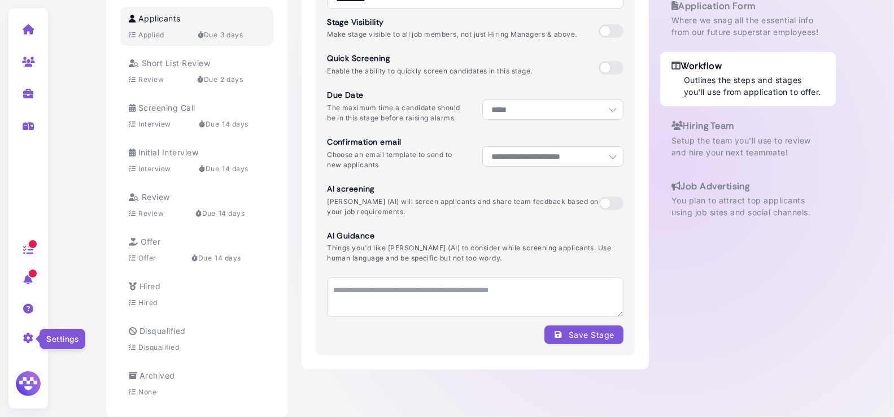
click at [29, 341] on icon at bounding box center [28, 338] width 13 height 10
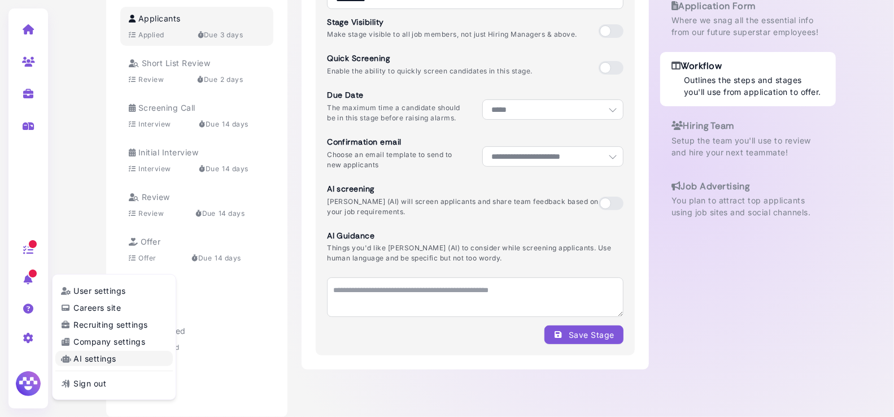
click at [95, 363] on link "AI settings" at bounding box center [114, 358] width 118 height 15
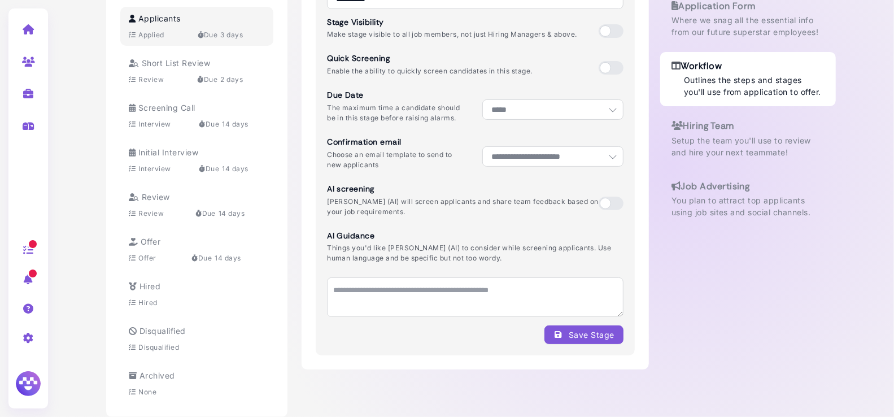
select select "**********"
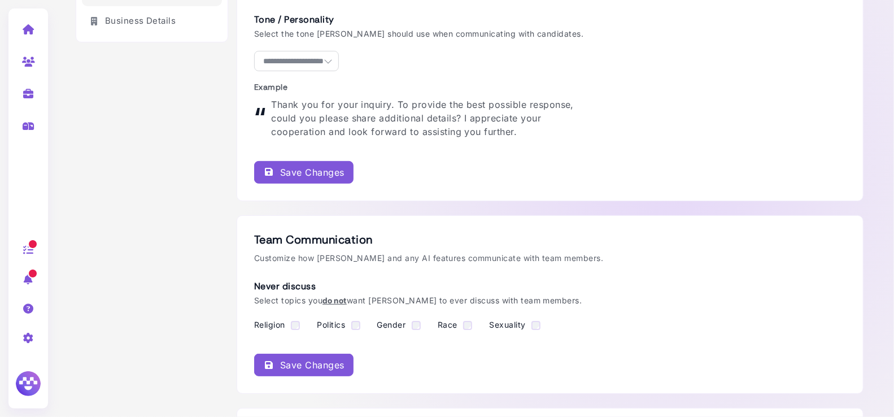
scroll to position [65, 0]
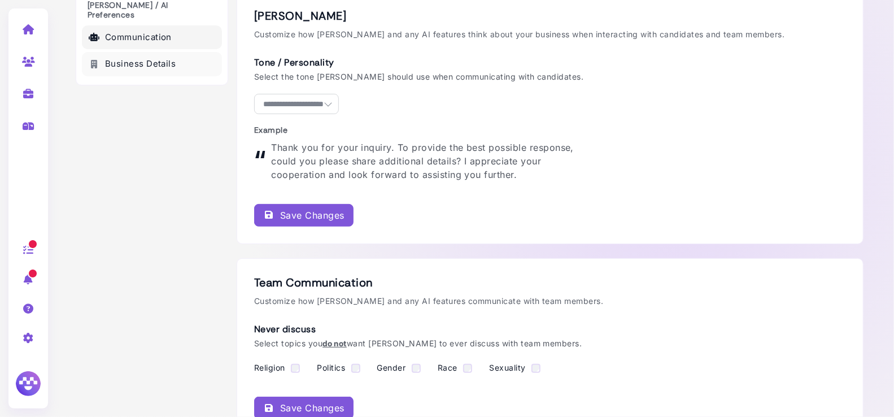
click at [188, 52] on link "Business Details" at bounding box center [152, 64] width 140 height 24
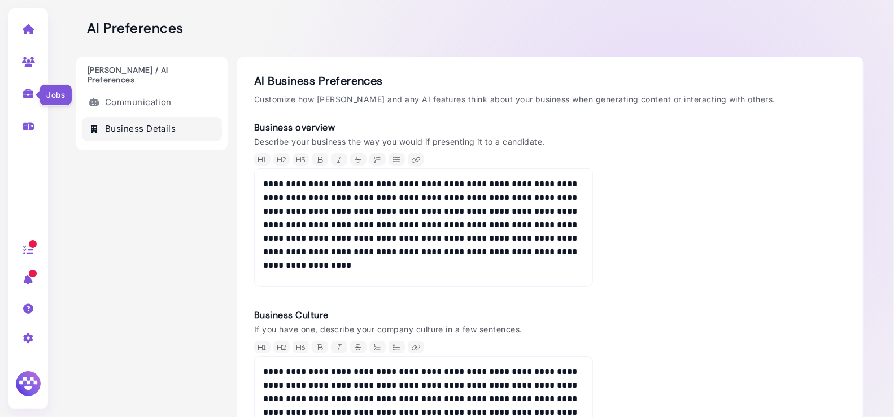
click at [31, 94] on icon at bounding box center [28, 94] width 13 height 10
select select "**********"
select select "**"
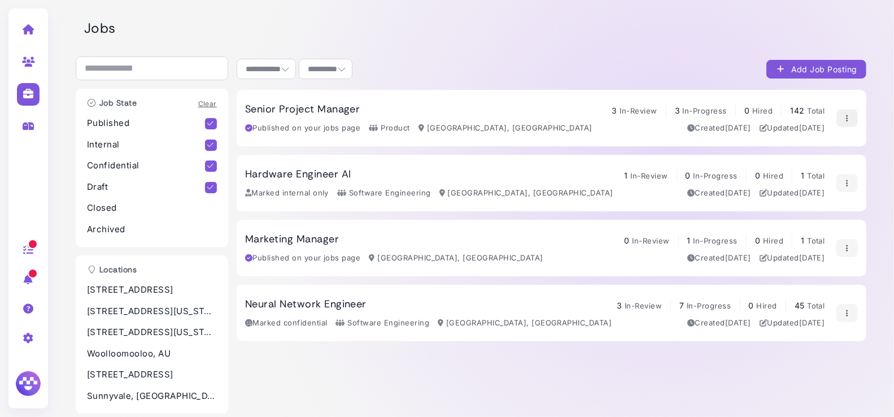
click at [847, 114] on icon "button" at bounding box center [847, 118] width 9 height 12
click at [814, 196] on link "View on jobs page" at bounding box center [804, 196] width 101 height 15
